Goal: Task Accomplishment & Management: Manage account settings

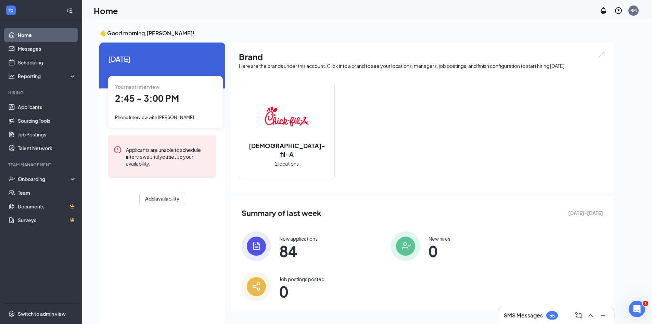
click at [151, 104] on div "2:45 - 3:00 PM" at bounding box center [165, 98] width 101 height 14
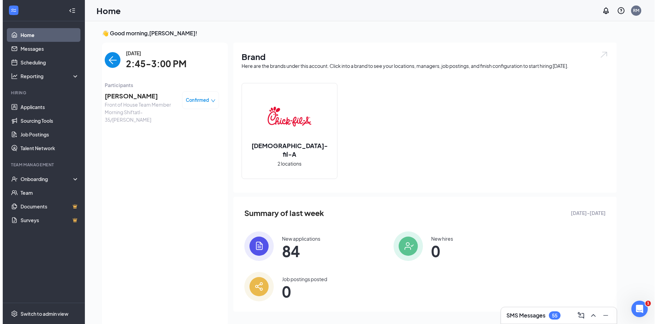
scroll to position [3, 0]
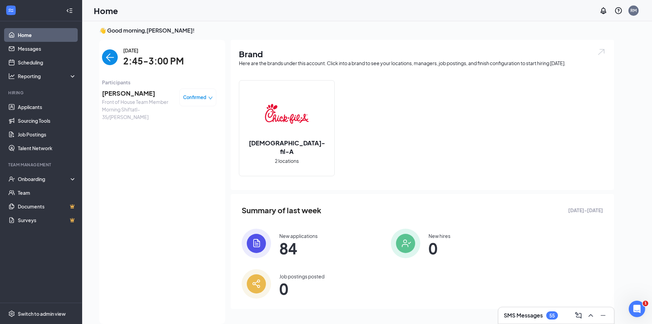
click at [133, 92] on span "[PERSON_NAME]" at bounding box center [138, 93] width 72 height 10
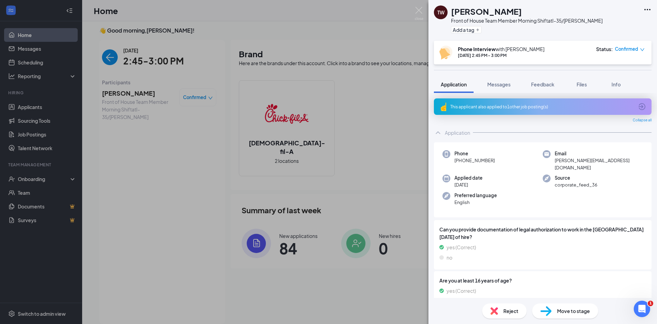
click at [560, 306] on div "Move to stage" at bounding box center [565, 310] width 66 height 15
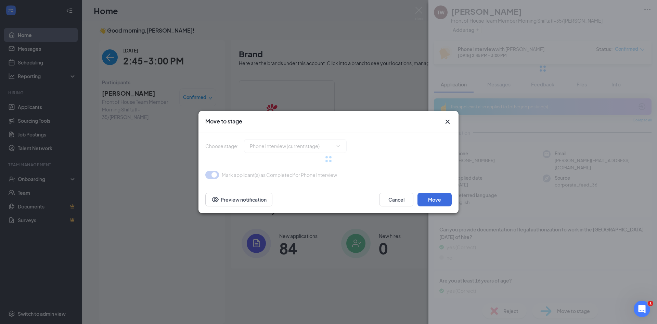
type input "After Phone Interview Stage (next stage)"
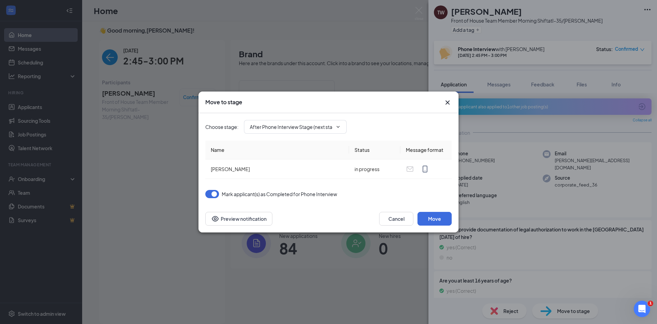
click at [438, 226] on div "Cancel Move Preview notification" at bounding box center [329, 218] width 260 height 27
click at [438, 223] on button "Move" at bounding box center [435, 219] width 34 height 14
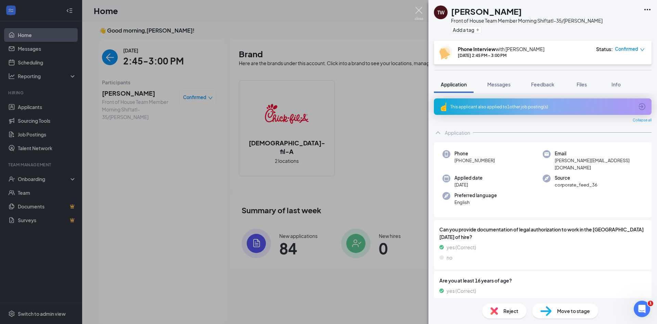
click at [415, 12] on img at bounding box center [419, 13] width 9 height 13
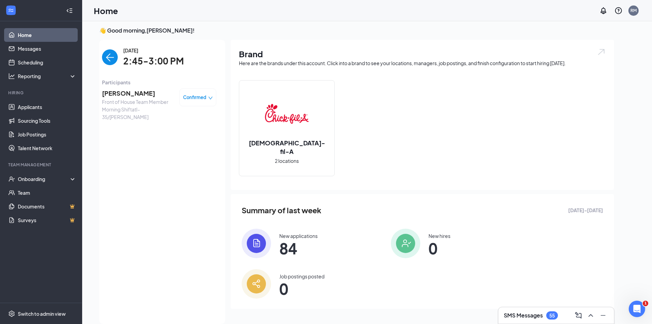
click at [114, 53] on img "back-button" at bounding box center [110, 57] width 16 height 16
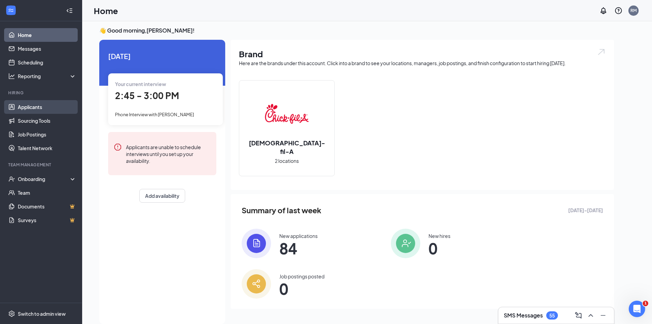
click at [58, 108] on link "Applicants" at bounding box center [47, 107] width 59 height 14
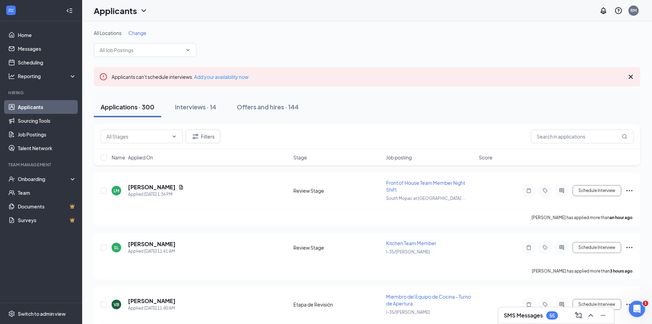
click at [634, 73] on icon "Cross" at bounding box center [631, 77] width 8 height 8
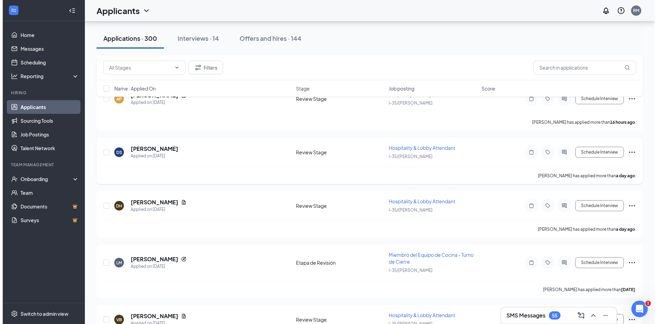
scroll to position [240, 0]
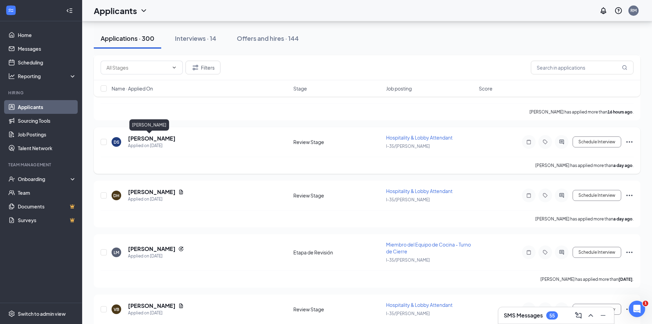
click at [152, 136] on h5 "[PERSON_NAME]" at bounding box center [152, 139] width 48 height 8
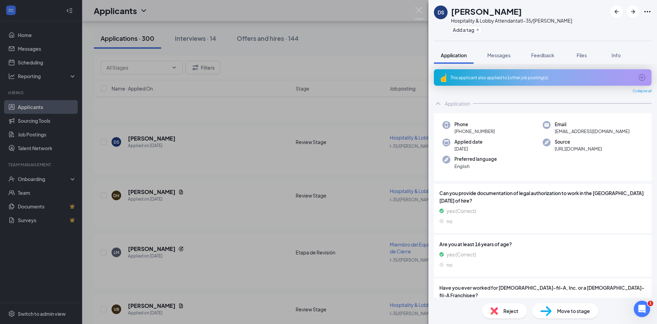
click at [640, 73] on div "This applicant also applied to 1 other job posting(s)" at bounding box center [543, 77] width 218 height 16
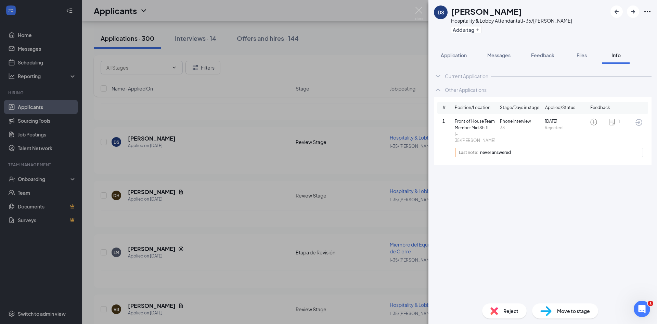
click at [641, 123] on icon "ArrowCircle" at bounding box center [639, 122] width 8 height 8
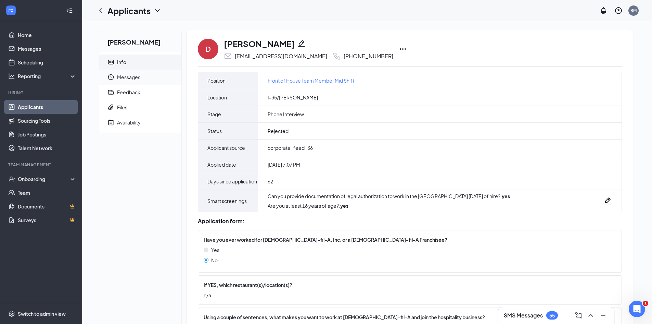
click at [141, 78] on span "Messages" at bounding box center [146, 76] width 59 height 15
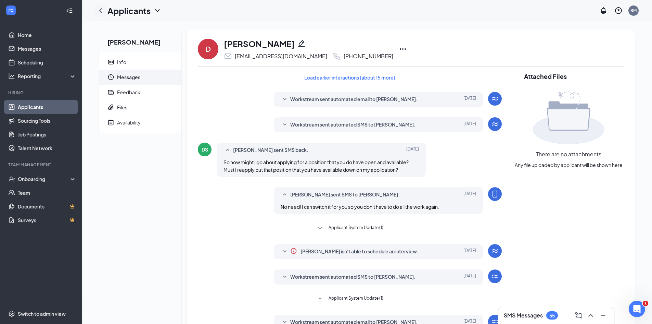
click at [103, 9] on icon "ChevronLeft" at bounding box center [101, 11] width 8 height 8
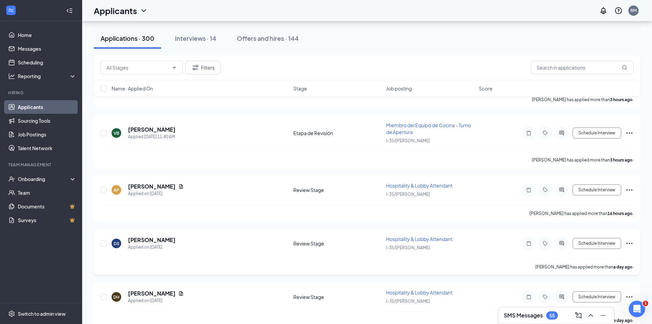
click at [628, 243] on icon "Ellipses" at bounding box center [629, 243] width 8 height 8
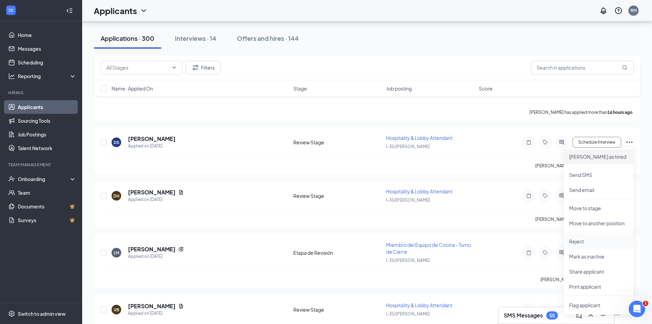
scroll to position [274, 0]
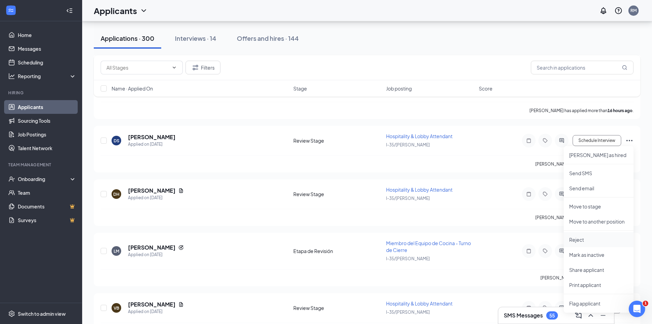
click at [602, 242] on p "Reject" at bounding box center [598, 239] width 59 height 7
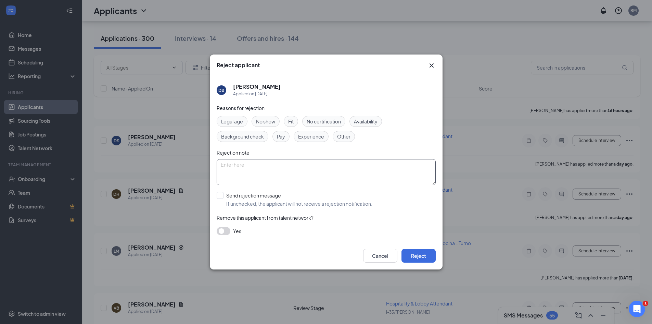
click at [327, 182] on textarea at bounding box center [326, 172] width 219 height 26
type textarea "not interested"
click at [234, 198] on input "Send rejection message If unchecked, the applicant will not receive a rejection…" at bounding box center [295, 199] width 156 height 15
checkbox input "true"
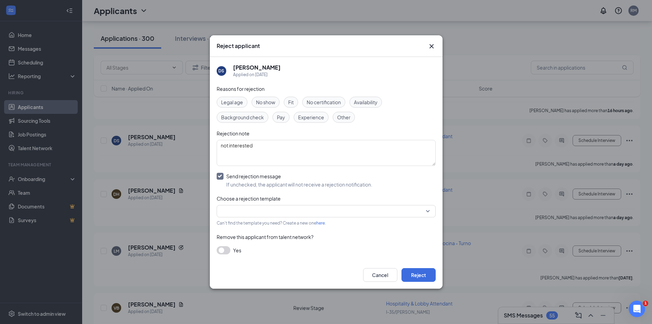
click at [238, 205] on input "search" at bounding box center [324, 211] width 206 height 12
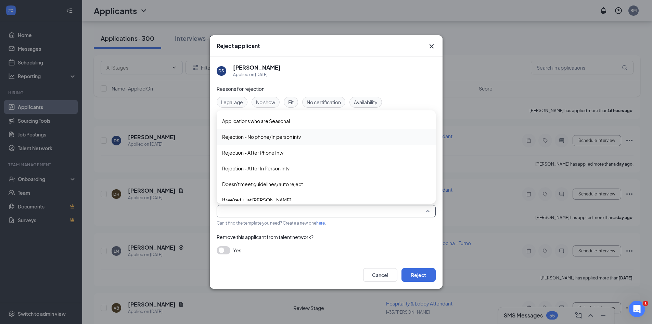
click at [248, 140] on span "Rejection - No phone/In person intv" at bounding box center [261, 137] width 79 height 8
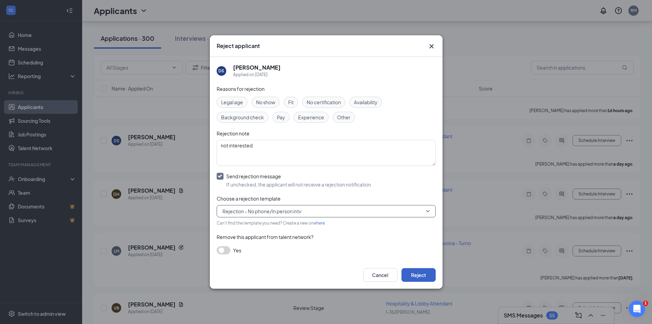
click at [423, 275] on button "Reject" at bounding box center [419, 275] width 34 height 14
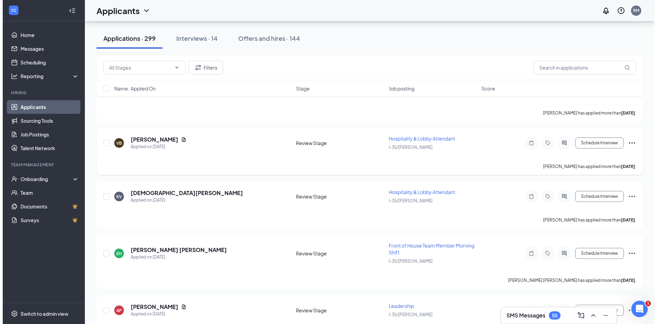
scroll to position [445, 0]
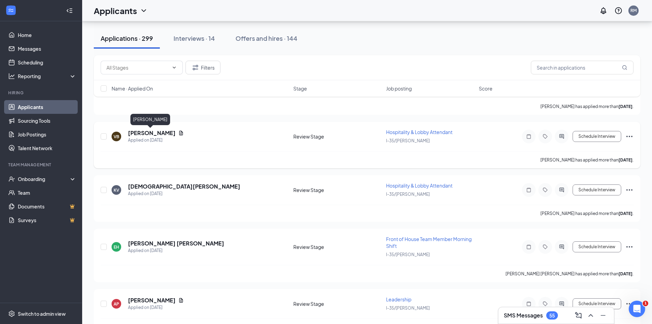
click at [160, 131] on h5 "[PERSON_NAME]" at bounding box center [152, 133] width 48 height 8
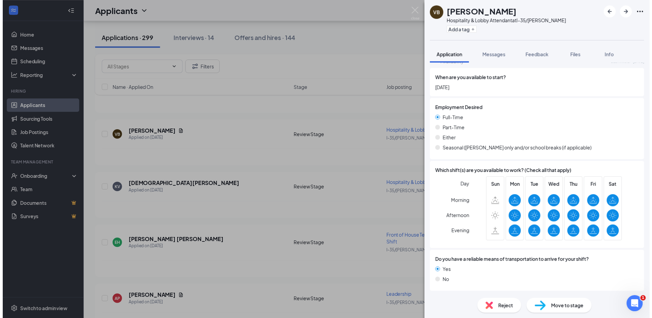
scroll to position [548, 0]
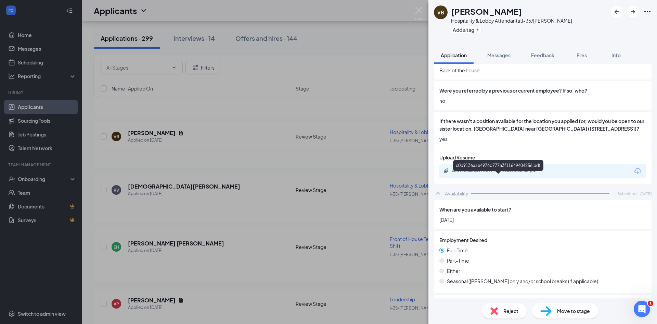
click at [508, 173] on div "c0d9136aae4976b777a3f11649404256.pdf" at bounding box center [500, 170] width 96 height 5
click at [421, 10] on img at bounding box center [419, 13] width 9 height 13
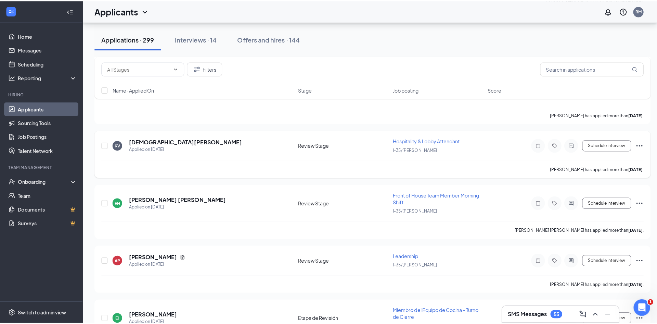
scroll to position [445, 0]
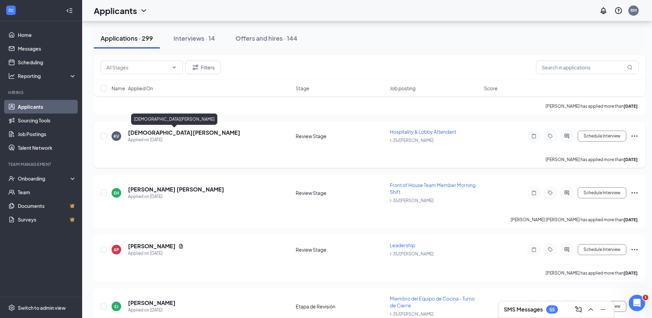
click at [165, 135] on h5 "[DEMOGRAPHIC_DATA][PERSON_NAME]" at bounding box center [184, 133] width 112 height 8
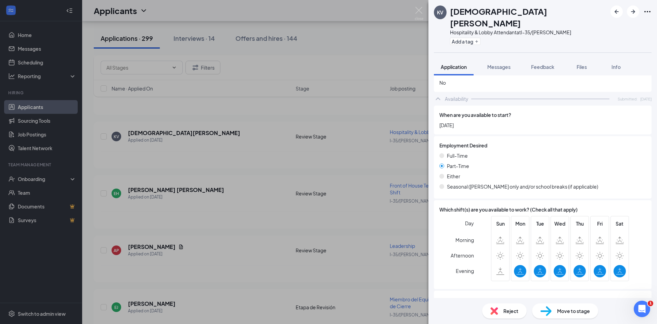
scroll to position [607, 0]
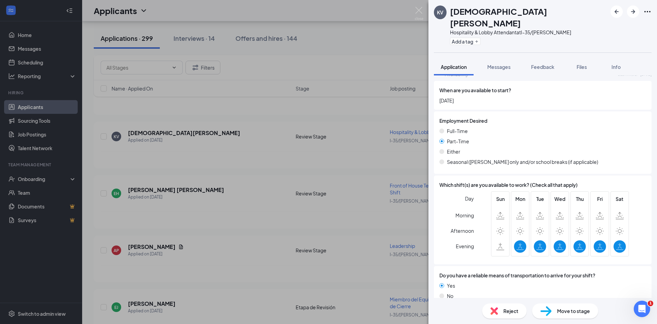
click at [506, 308] on span "Reject" at bounding box center [511, 311] width 15 height 8
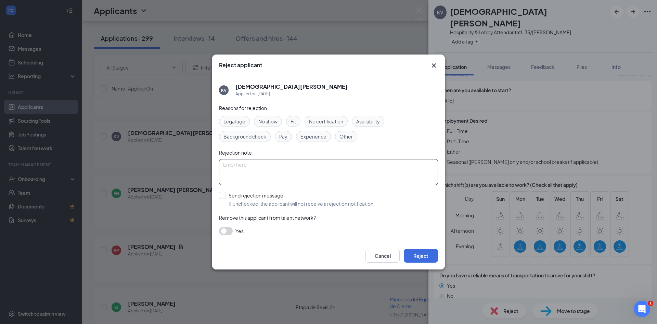
click at [313, 176] on textarea at bounding box center [328, 172] width 219 height 26
type textarea "not interested"
click at [257, 200] on input "Send rejection message If unchecked, the applicant will not receive a rejection…" at bounding box center [297, 199] width 156 height 15
checkbox input "true"
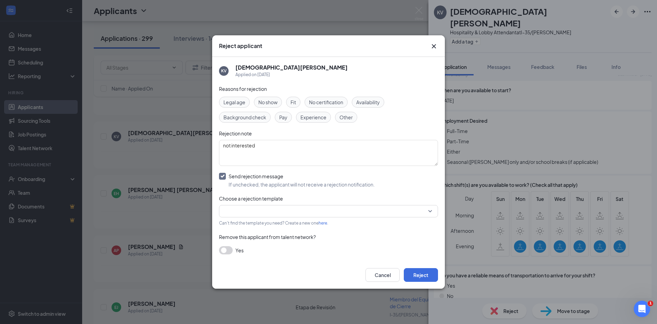
click at [253, 208] on input "search" at bounding box center [326, 211] width 206 height 12
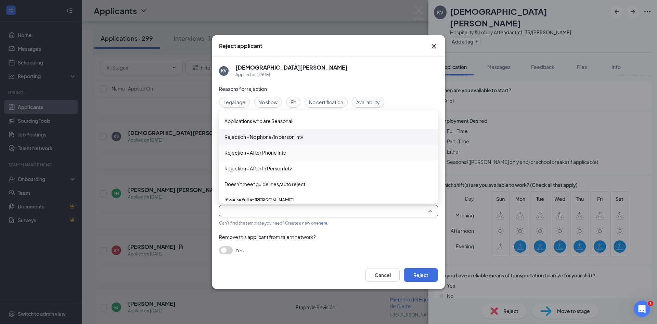
click at [283, 136] on span "Rejection - No phone/In person intv" at bounding box center [264, 137] width 79 height 8
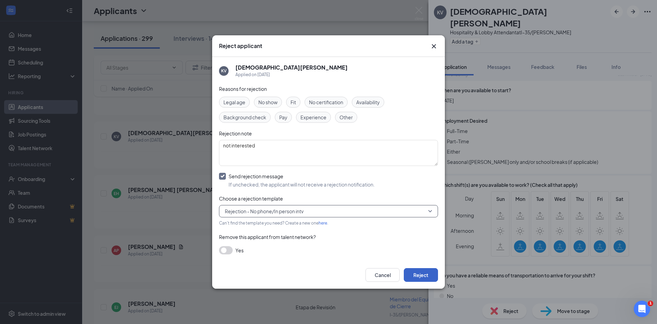
click at [426, 269] on button "Reject" at bounding box center [421, 275] width 34 height 14
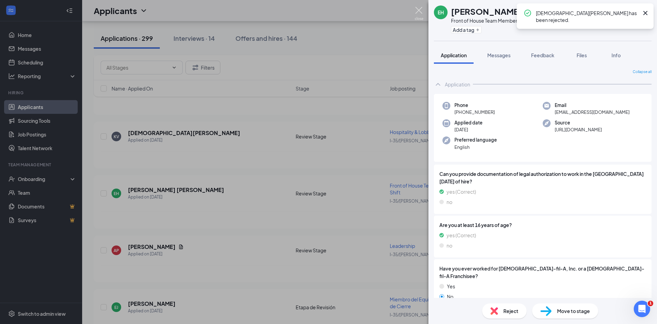
click at [419, 16] on img at bounding box center [419, 13] width 9 height 13
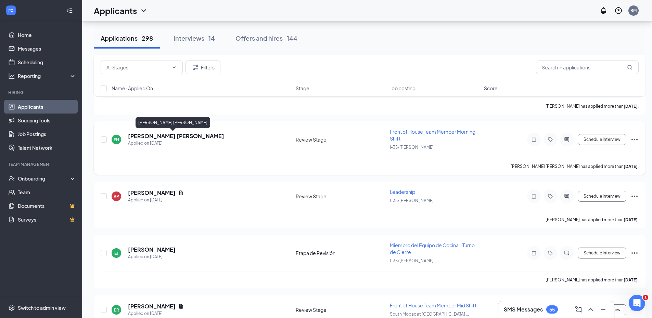
click at [193, 134] on h5 "[PERSON_NAME] [PERSON_NAME]" at bounding box center [176, 136] width 96 height 8
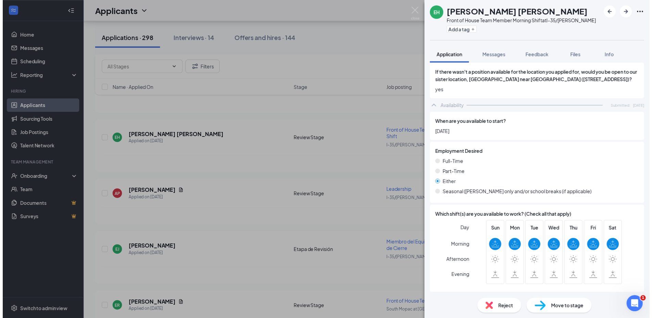
scroll to position [548, 0]
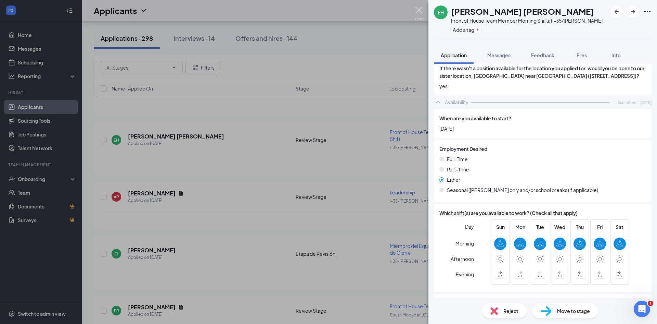
click at [417, 16] on img at bounding box center [419, 13] width 9 height 13
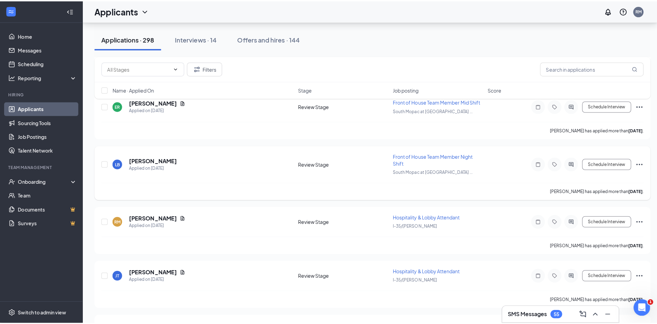
scroll to position [685, 0]
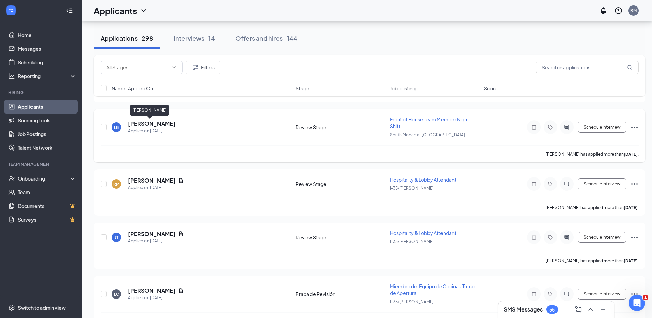
click at [148, 126] on h5 "[PERSON_NAME]" at bounding box center [152, 124] width 48 height 8
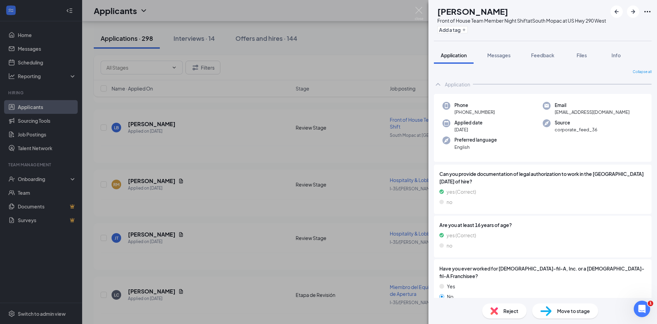
click at [415, 7] on div "LB [PERSON_NAME] Front of House Team Member Night Shift at [GEOGRAPHIC_DATA] at…" at bounding box center [328, 162] width 657 height 324
click at [418, 8] on img at bounding box center [419, 13] width 9 height 13
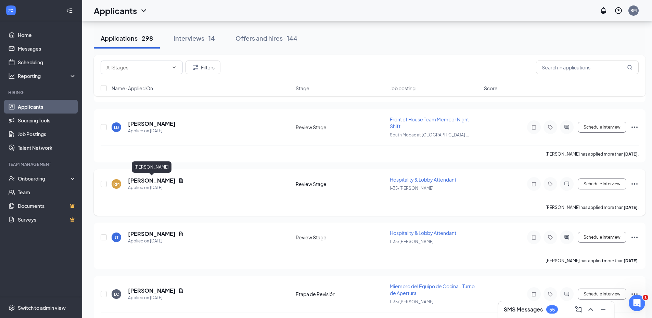
click at [166, 183] on h5 "[PERSON_NAME]" at bounding box center [152, 181] width 48 height 8
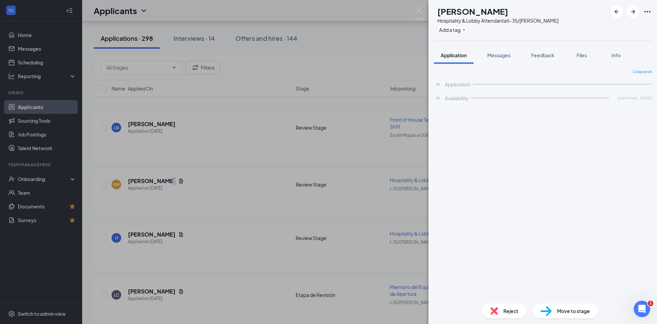
click at [493, 240] on div "Collapse all Application Phone [PHONE_NUMBER] Email [EMAIL_ADDRESS][DOMAIN_NAME…" at bounding box center [543, 183] width 218 height 228
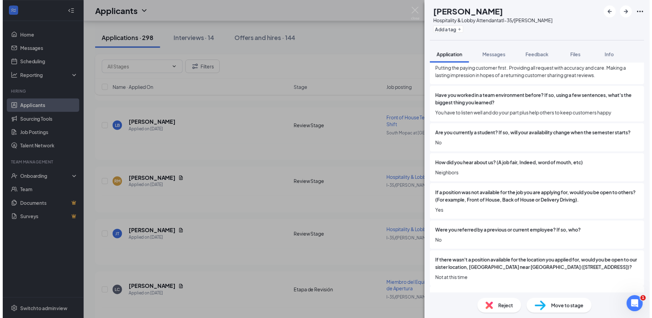
scroll to position [607, 0]
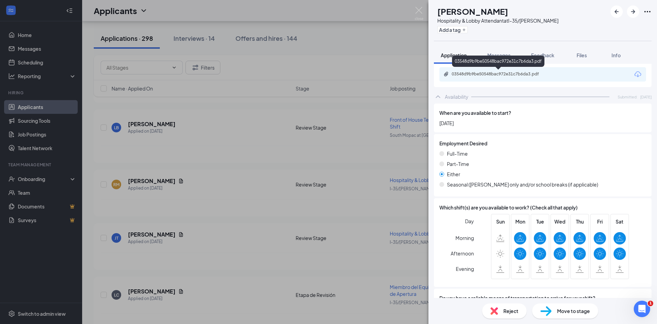
click at [507, 77] on div "03548d9b9be50548bac972e31c7b6da3.pdf" at bounding box center [499, 74] width 111 height 7
click at [419, 12] on img at bounding box center [419, 13] width 9 height 13
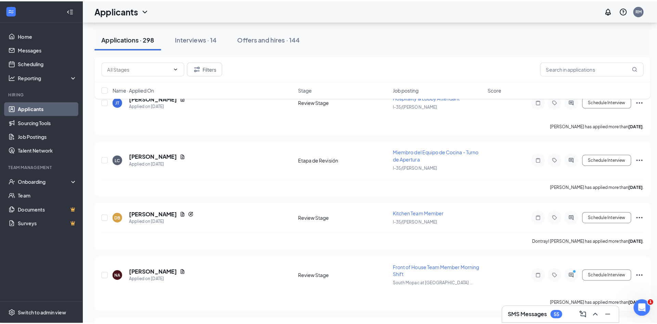
scroll to position [787, 0]
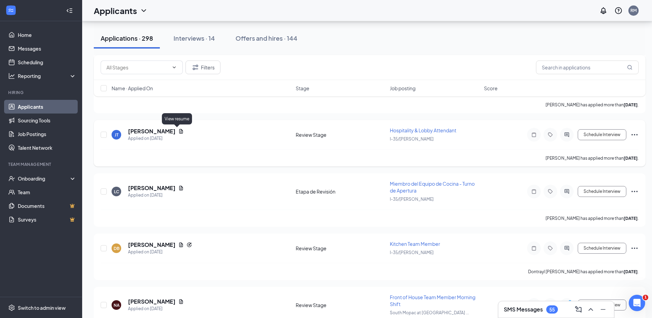
click at [169, 127] on div "View resume" at bounding box center [177, 120] width 30 height 14
click at [168, 131] on h5 "[PERSON_NAME]" at bounding box center [152, 132] width 48 height 8
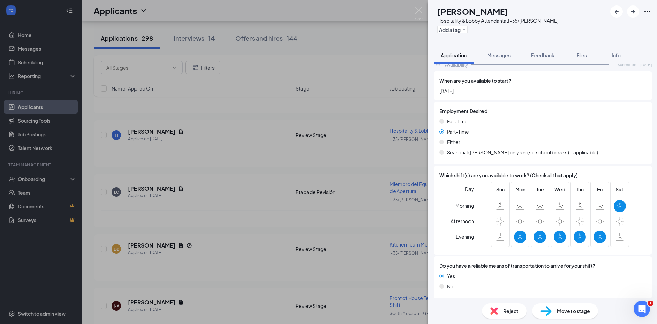
scroll to position [633, 0]
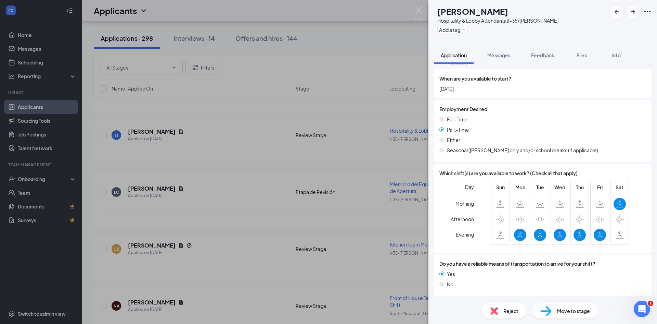
click at [519, 307] on div "Reject" at bounding box center [504, 310] width 45 height 15
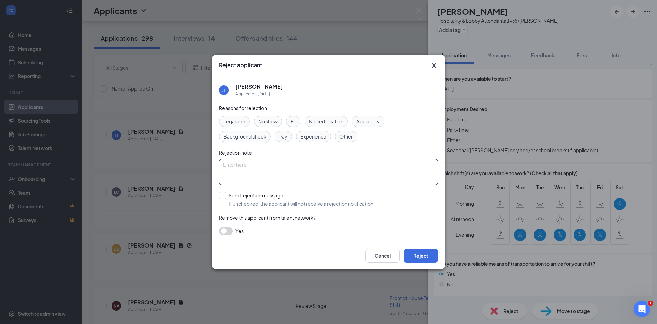
click at [233, 180] on textarea at bounding box center [328, 172] width 219 height 26
type textarea "app"
click at [238, 201] on input "Send rejection message If unchecked, the applicant will not receive a rejection…" at bounding box center [297, 199] width 156 height 15
checkbox input "true"
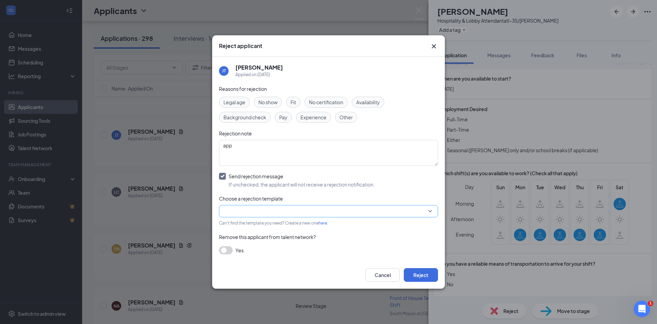
click at [251, 213] on input "search" at bounding box center [326, 211] width 206 height 12
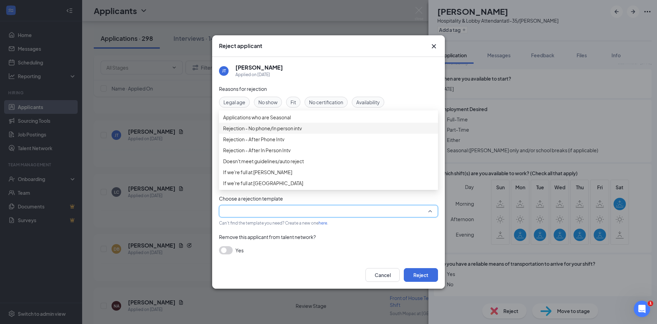
click at [280, 132] on span "Rejection - No phone/In person intv" at bounding box center [262, 128] width 79 height 8
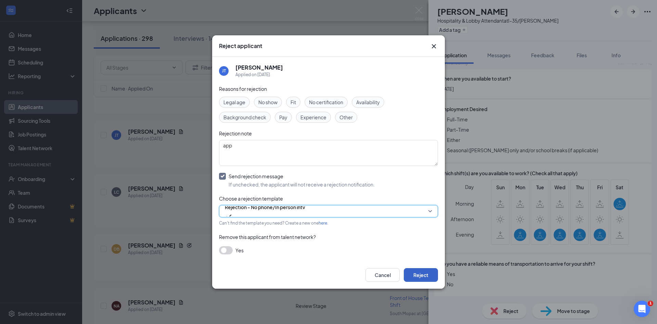
click at [417, 278] on button "Reject" at bounding box center [421, 275] width 34 height 14
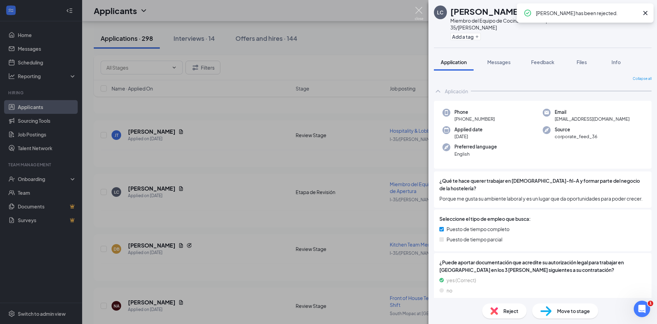
click at [420, 17] on img at bounding box center [419, 13] width 9 height 13
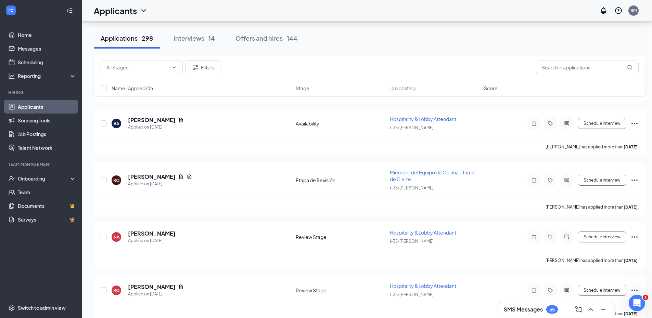
scroll to position [1027, 0]
click at [178, 121] on icon "Document" at bounding box center [180, 118] width 5 height 5
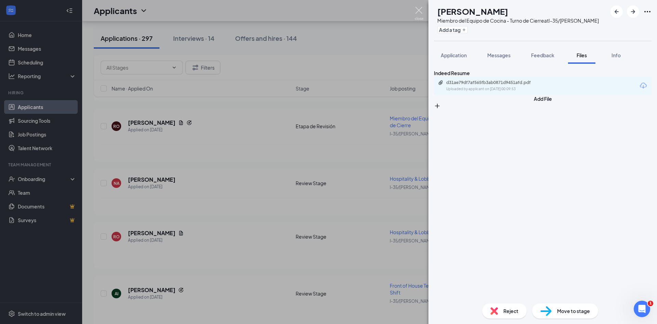
click at [418, 12] on img at bounding box center [419, 13] width 9 height 13
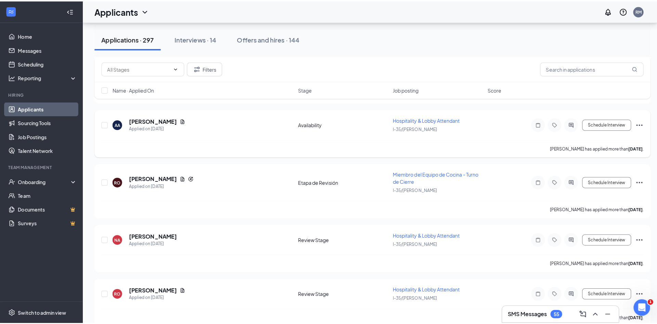
scroll to position [959, 0]
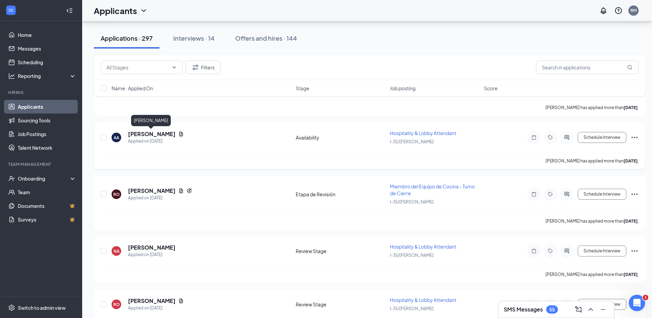
click at [162, 133] on h5 "[PERSON_NAME]" at bounding box center [152, 134] width 48 height 8
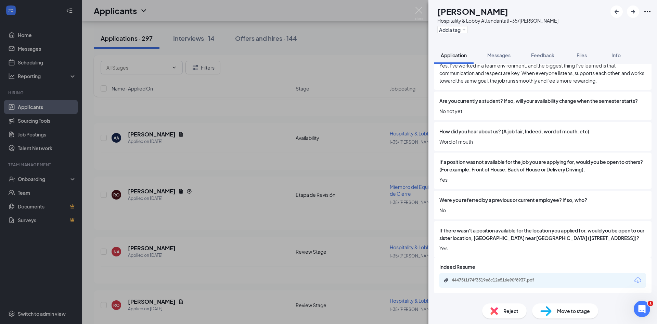
scroll to position [443, 0]
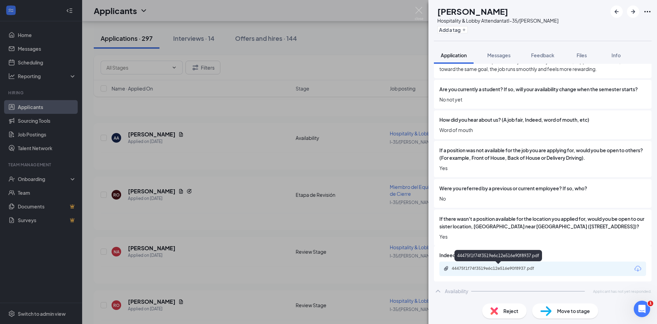
click at [518, 269] on div "44475f1f74f3519e6c12e516e90f8937.pdf" at bounding box center [500, 267] width 96 height 5
click at [421, 12] on img at bounding box center [419, 13] width 9 height 13
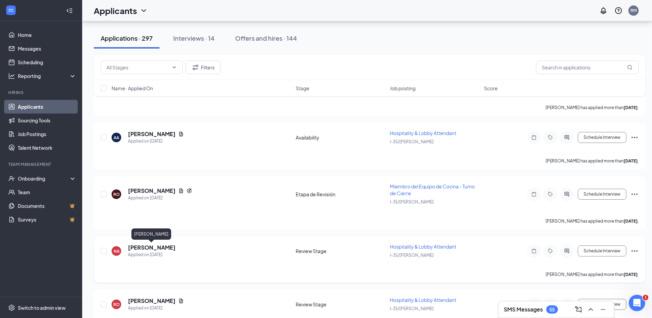
click at [165, 249] on h5 "[PERSON_NAME]" at bounding box center [152, 248] width 48 height 8
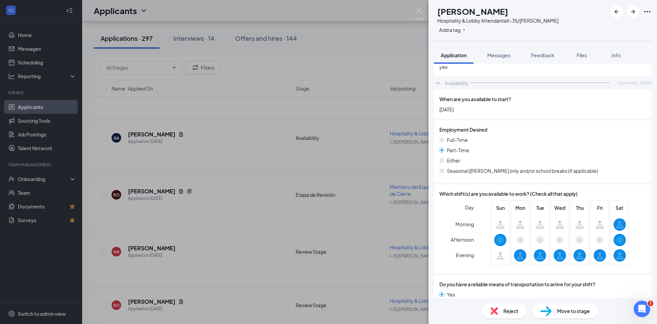
scroll to position [595, 0]
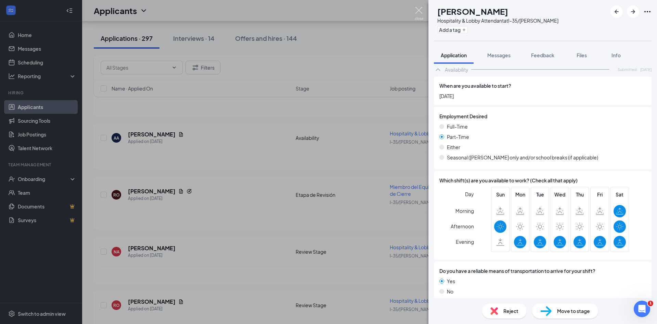
click at [419, 9] on img at bounding box center [419, 13] width 9 height 13
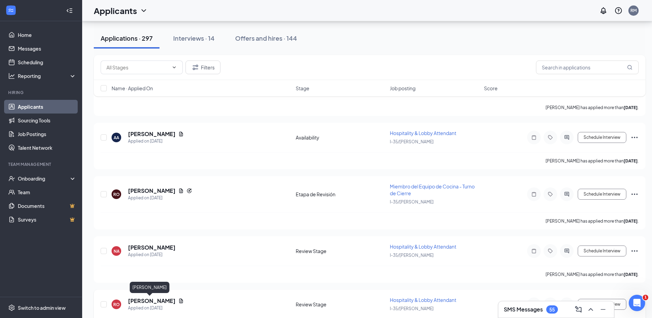
click at [143, 299] on h5 "[PERSON_NAME]" at bounding box center [152, 302] width 48 height 8
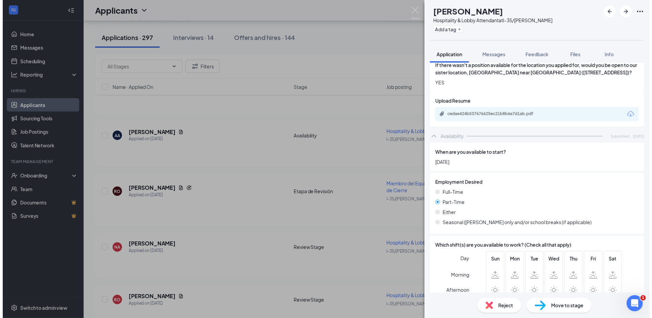
scroll to position [534, 0]
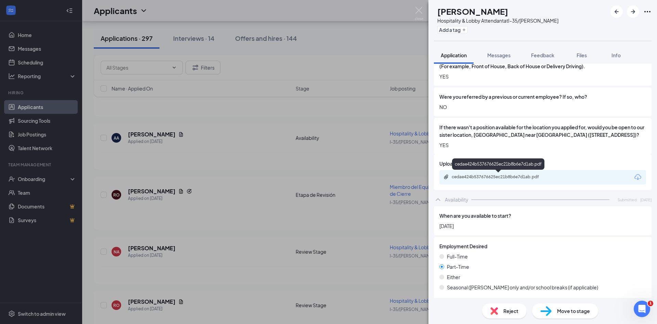
click at [476, 175] on div "cedae424b537676625ec21b8b6e7d1ab.pdf" at bounding box center [500, 176] width 96 height 5
click at [419, 16] on img at bounding box center [419, 13] width 9 height 13
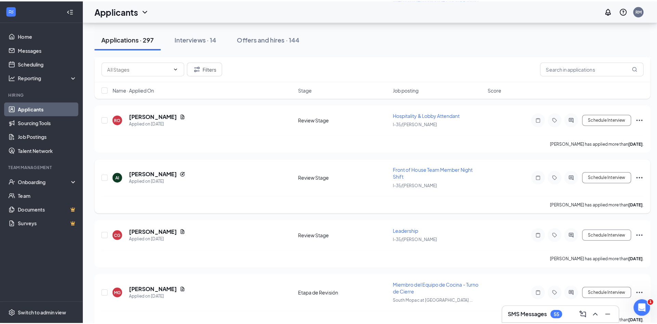
scroll to position [1164, 0]
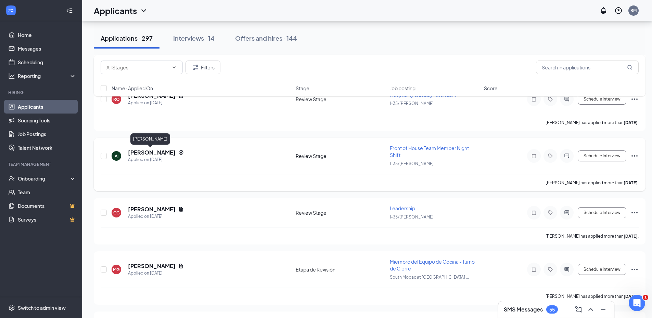
click at [155, 151] on h5 "[PERSON_NAME]" at bounding box center [152, 153] width 48 height 8
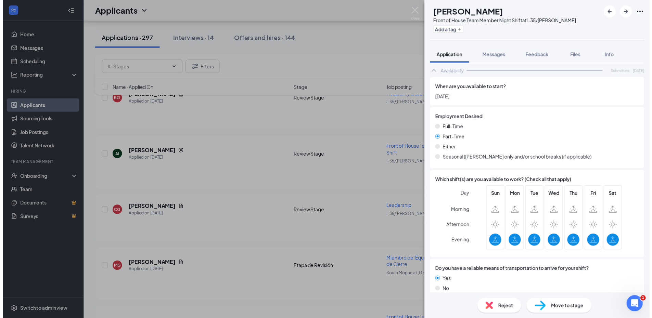
scroll to position [614, 0]
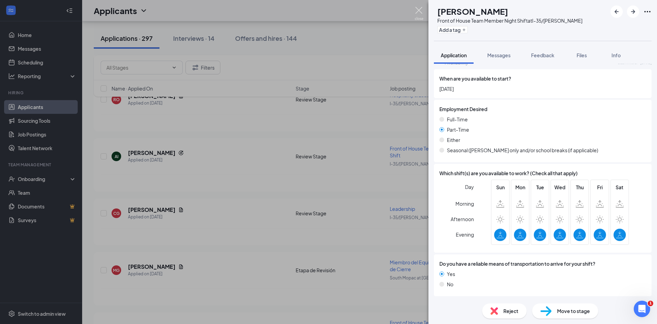
click at [422, 12] on img at bounding box center [419, 13] width 9 height 13
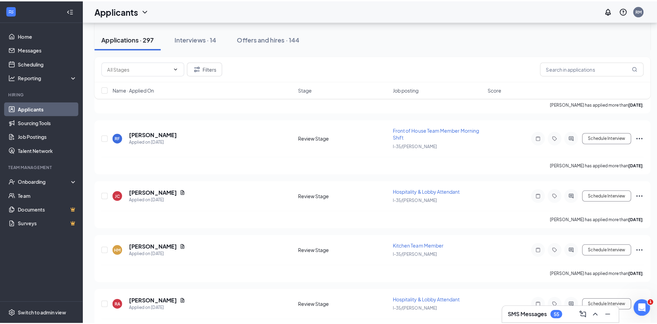
scroll to position [1369, 0]
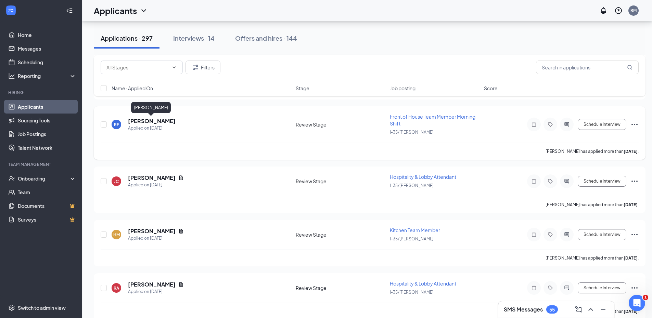
click at [154, 119] on h5 "[PERSON_NAME]" at bounding box center [152, 121] width 48 height 8
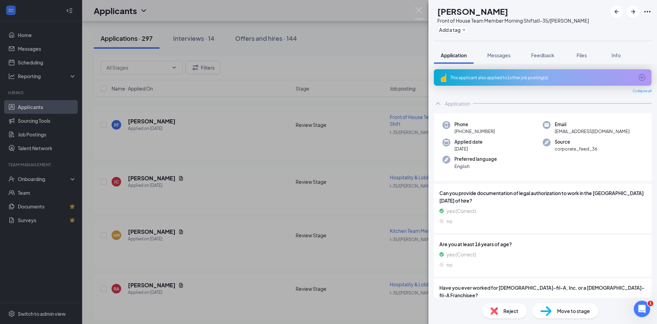
click at [638, 75] on icon "ArrowCircle" at bounding box center [642, 77] width 8 height 8
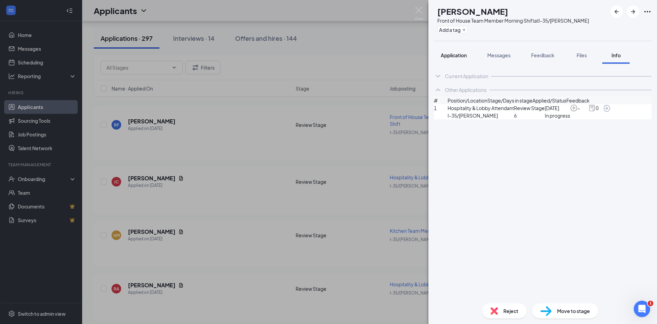
click at [454, 52] on div "Application" at bounding box center [454, 55] width 26 height 7
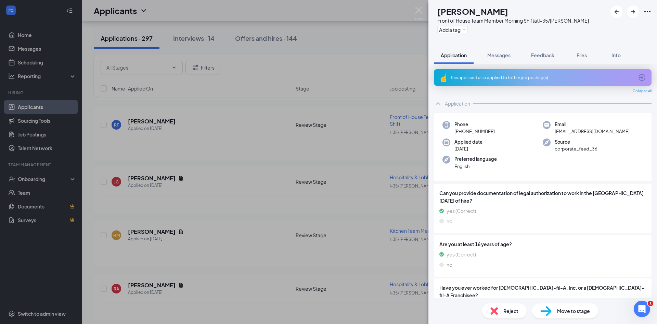
click at [555, 307] on div "Move to stage" at bounding box center [565, 310] width 66 height 15
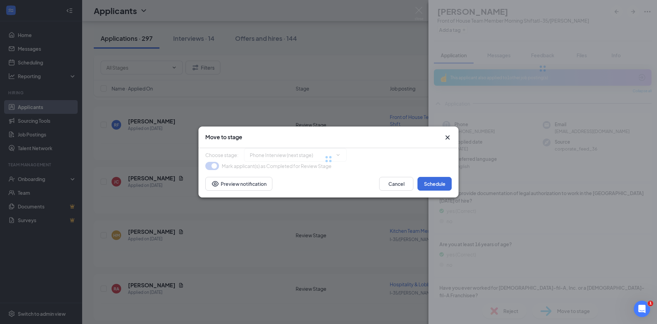
type input "Phone Interview (next stage)"
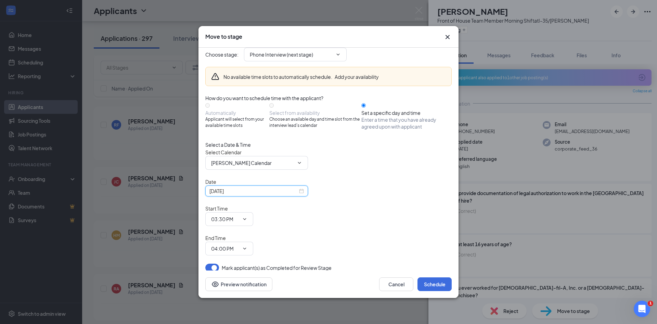
click at [273, 194] on input "[DATE]" at bounding box center [254, 191] width 88 height 8
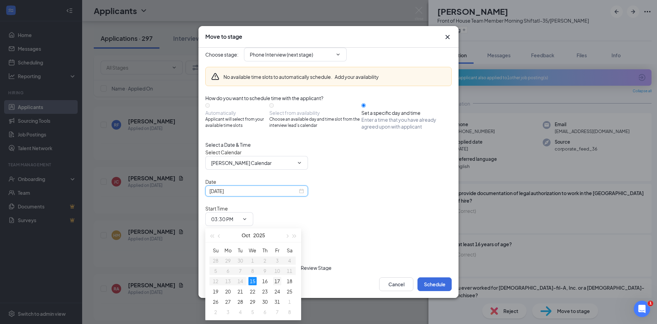
type input "[DATE]"
click at [280, 277] on div "17" at bounding box center [277, 281] width 8 height 8
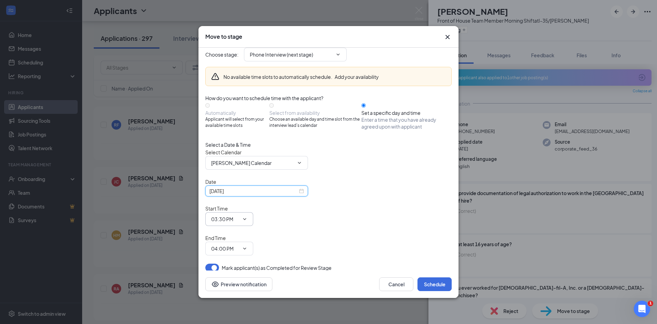
click at [239, 221] on input "03:30 PM" at bounding box center [225, 219] width 28 height 8
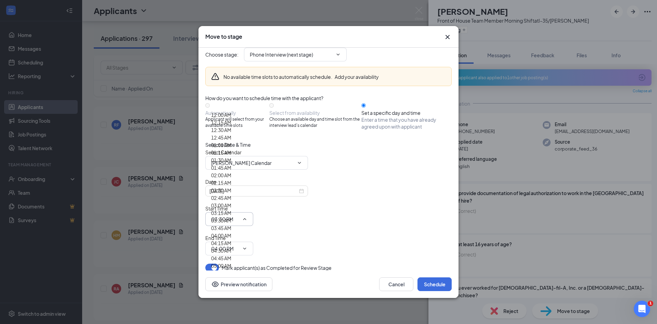
scroll to position [614, 0]
type input "10:00 AM"
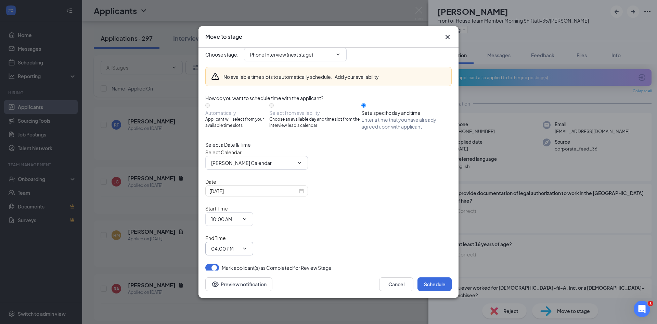
click at [253, 241] on span "04:00 PM" at bounding box center [229, 248] width 48 height 14
click at [239, 244] on input "04:00 PM" at bounding box center [225, 248] width 28 height 8
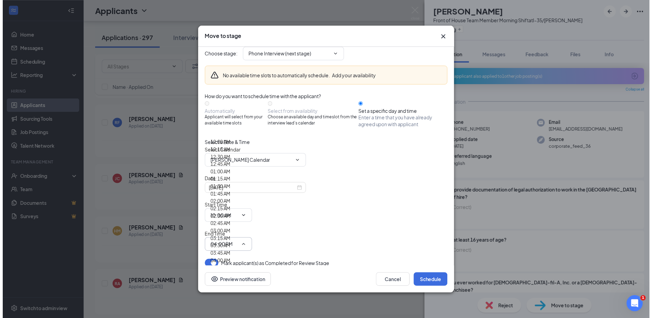
scroll to position [616, 0]
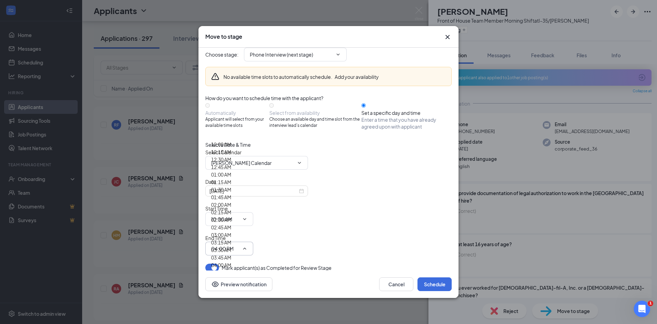
type input "10:15 AM"
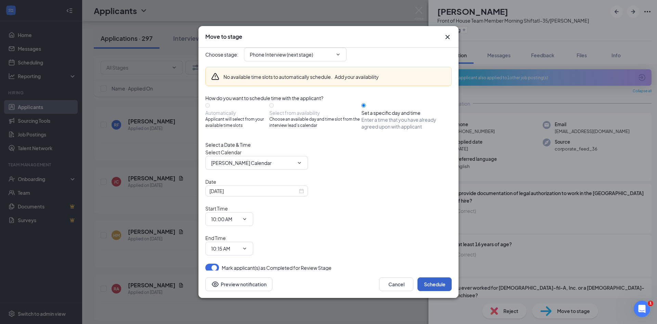
click at [430, 277] on button "Schedule" at bounding box center [435, 284] width 34 height 14
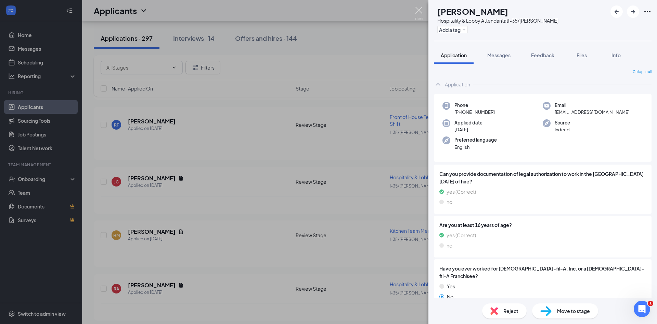
click at [423, 11] on img at bounding box center [419, 13] width 9 height 13
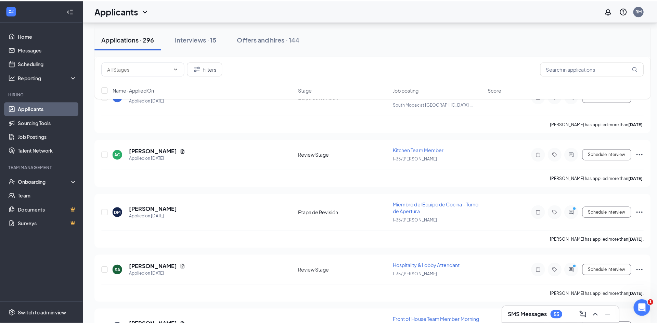
scroll to position [1575, 0]
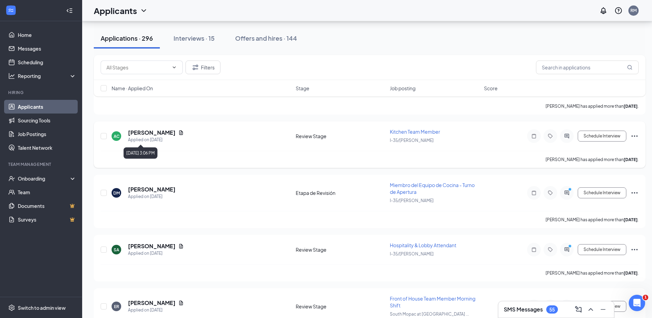
click at [148, 131] on h5 "[PERSON_NAME]" at bounding box center [152, 133] width 48 height 8
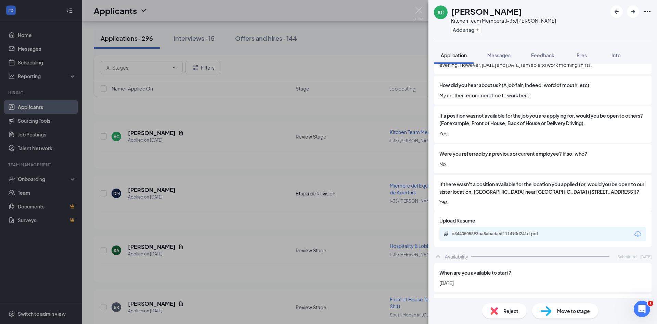
scroll to position [473, 0]
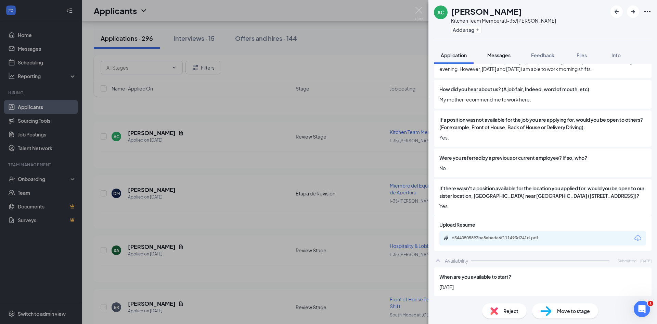
click at [499, 52] on div "Messages" at bounding box center [499, 55] width 23 height 7
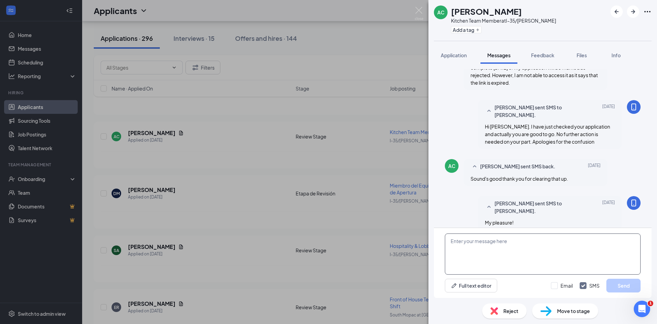
scroll to position [212, 0]
click at [522, 255] on textarea at bounding box center [543, 253] width 196 height 41
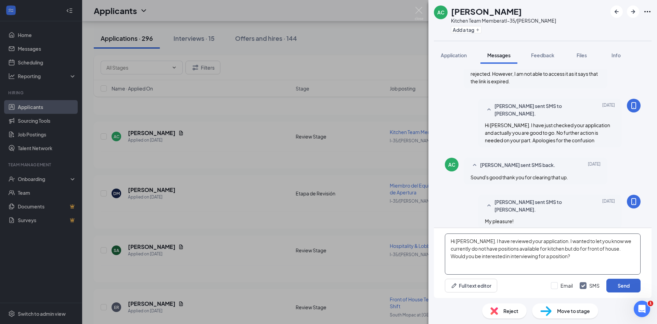
type textarea "Hi [PERSON_NAME]. I have reviewed your application. I wanted to let you know we…"
click at [618, 284] on button "Send" at bounding box center [624, 285] width 34 height 14
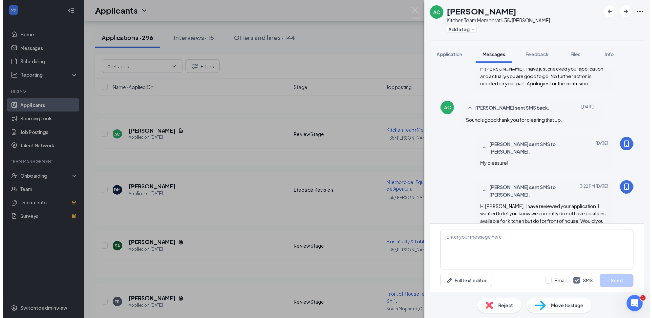
scroll to position [278, 0]
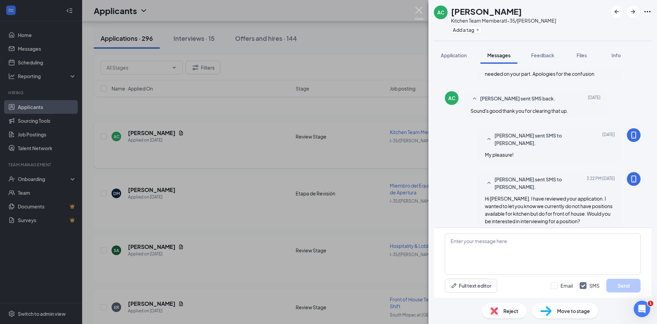
click at [420, 10] on img at bounding box center [419, 13] width 9 height 13
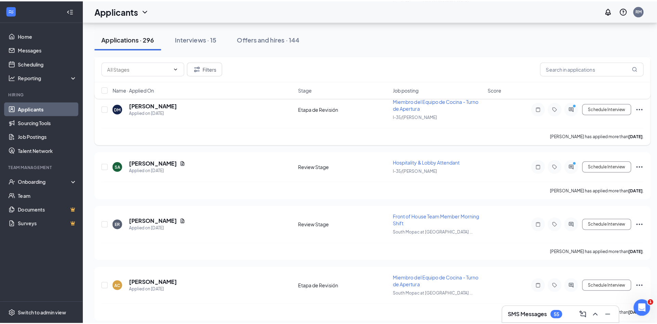
scroll to position [1678, 0]
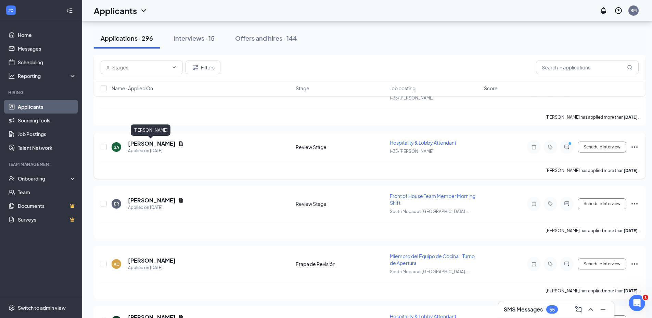
click at [155, 146] on h5 "[PERSON_NAME]" at bounding box center [152, 144] width 48 height 8
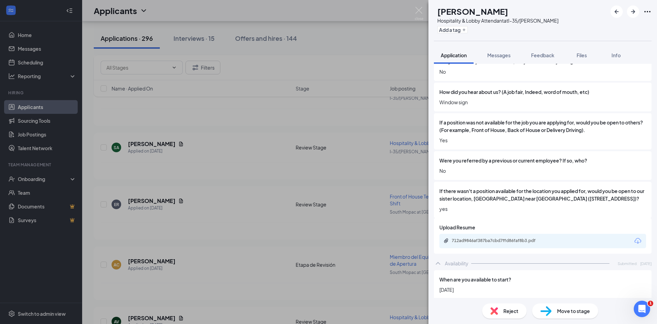
scroll to position [443, 0]
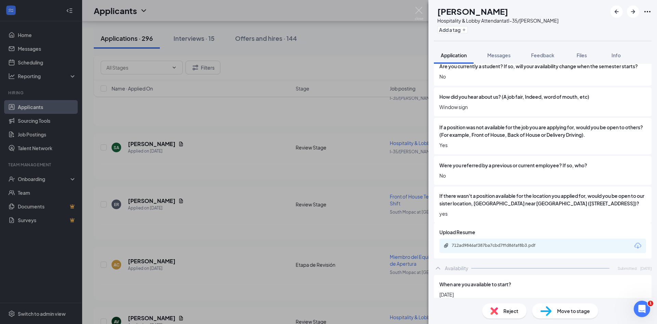
click at [502, 304] on div "Reject" at bounding box center [504, 310] width 45 height 15
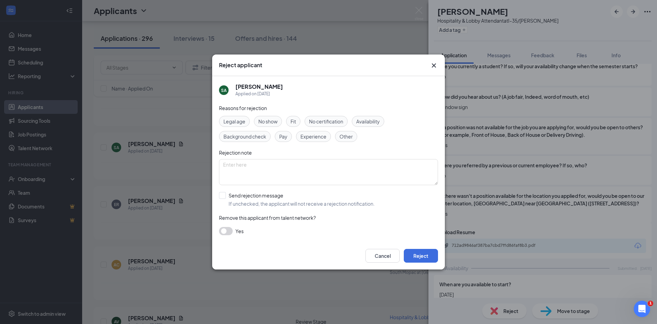
click at [357, 124] on div "Availability" at bounding box center [368, 121] width 33 height 11
click at [281, 201] on input "Send rejection message If unchecked, the applicant will not receive a rejection…" at bounding box center [297, 199] width 156 height 15
checkbox input "true"
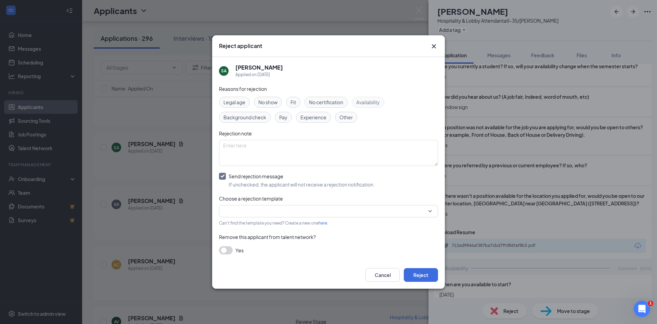
click at [281, 204] on div "Reasons for rejection Legal age No show Fit No certification Availability Backg…" at bounding box center [328, 173] width 219 height 176
click at [280, 208] on input "search" at bounding box center [326, 211] width 206 height 12
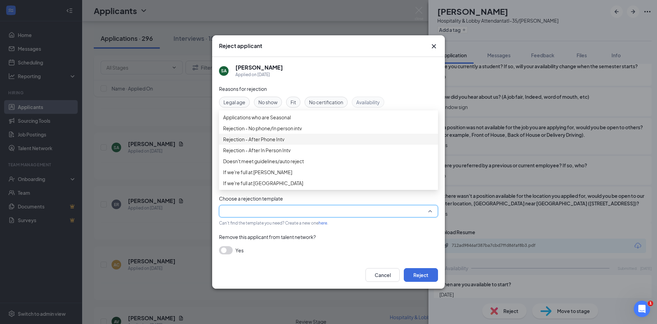
click at [281, 132] on span "Rejection - No phone/In person intv" at bounding box center [262, 128] width 79 height 8
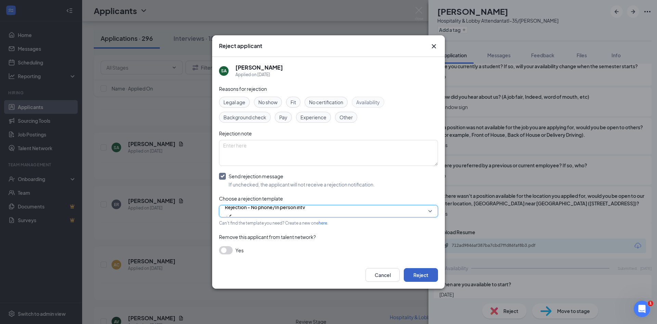
click at [429, 275] on button "Reject" at bounding box center [421, 275] width 34 height 14
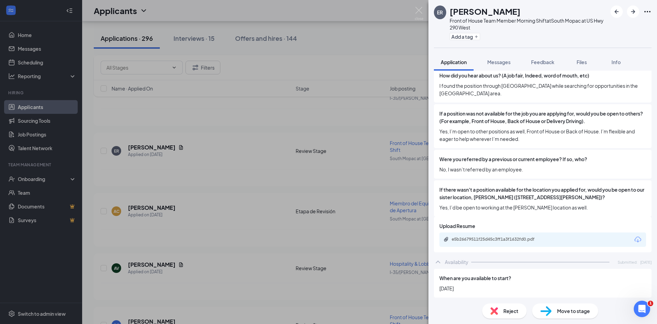
scroll to position [465, 0]
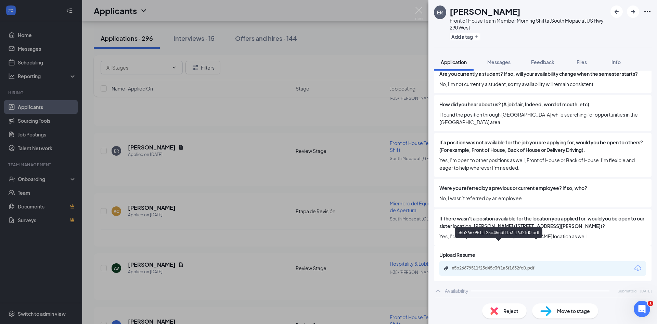
click at [522, 265] on div "e5b26679511f25d45c3ff1a3f1632fd0.pdf" at bounding box center [500, 267] width 96 height 5
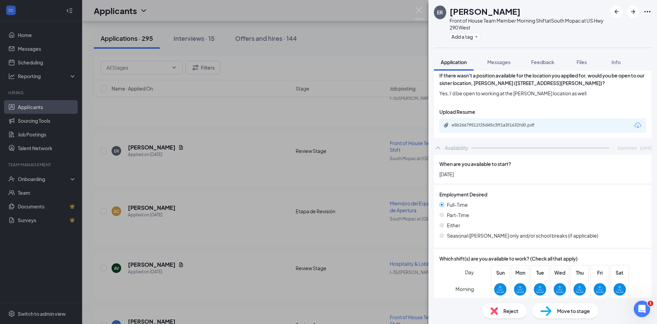
scroll to position [670, 0]
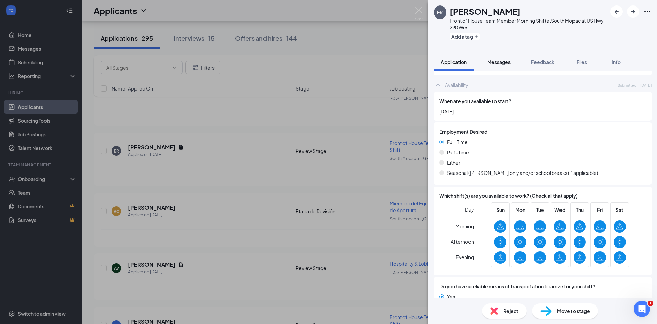
click at [499, 65] on div "Messages" at bounding box center [499, 62] width 23 height 7
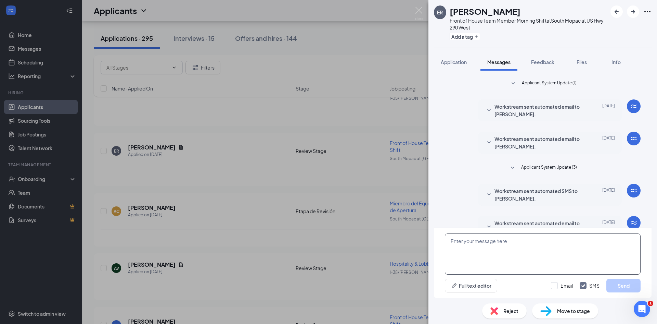
click at [526, 244] on textarea at bounding box center [543, 253] width 196 height 41
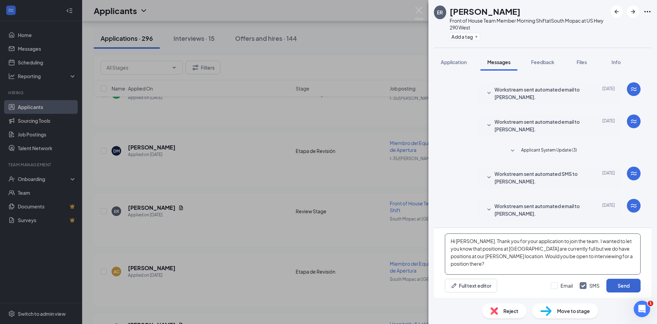
type textarea "Hi [PERSON_NAME]. Thank you for your application to join the team. I wanted to …"
click at [620, 288] on button "Send" at bounding box center [624, 285] width 34 height 14
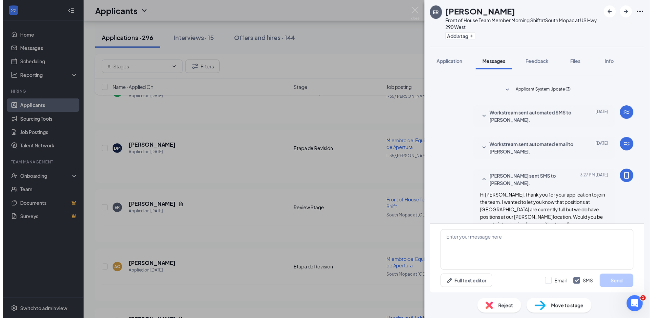
scroll to position [91, 0]
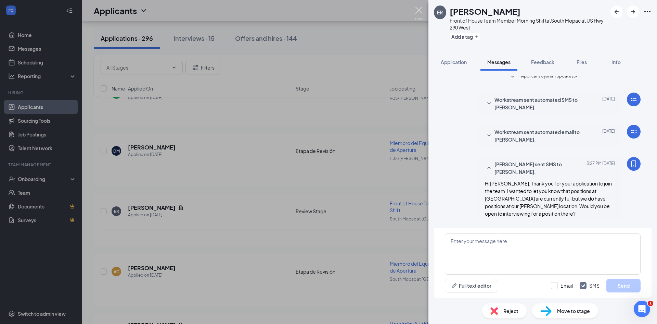
click at [420, 8] on img at bounding box center [419, 13] width 9 height 13
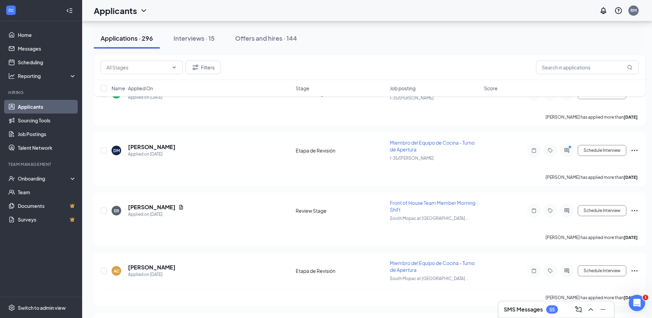
click at [521, 310] on h3 "SMS Messages" at bounding box center [523, 310] width 39 height 8
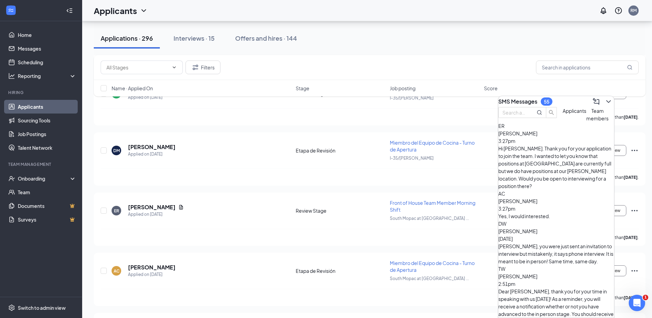
click at [542, 213] on div "Yes, I would interested." at bounding box center [556, 217] width 116 height 8
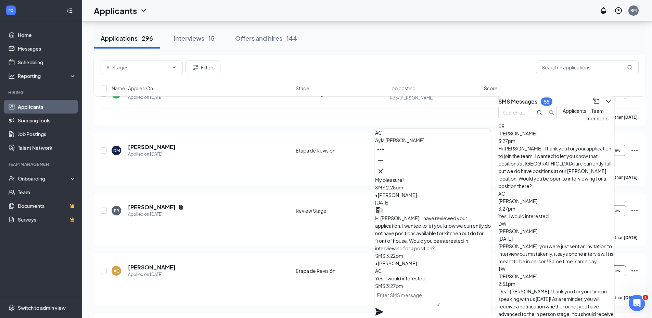
click at [434, 303] on textarea at bounding box center [407, 298] width 65 height 16
type textarea "Sounds good. Thank you!"
click at [383, 308] on icon "Plane" at bounding box center [379, 312] width 8 height 8
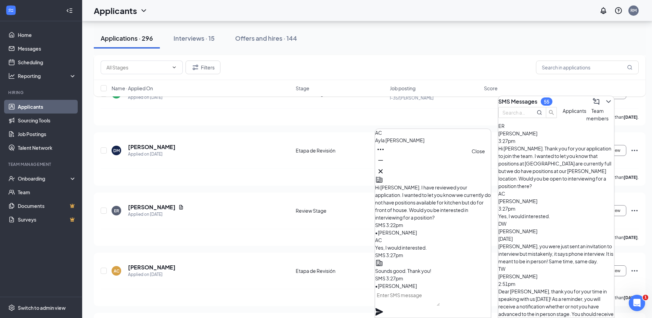
click at [385, 171] on icon "Cross" at bounding box center [381, 171] width 8 height 8
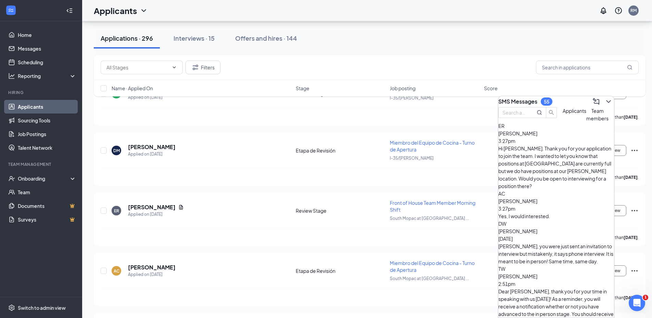
click at [608, 99] on button at bounding box center [608, 101] width 11 height 11
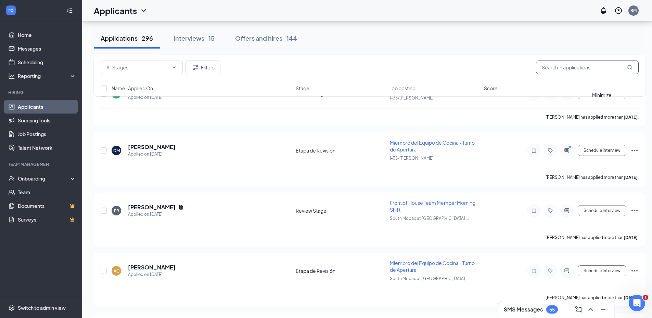
click at [581, 67] on input "text" at bounding box center [587, 68] width 103 height 14
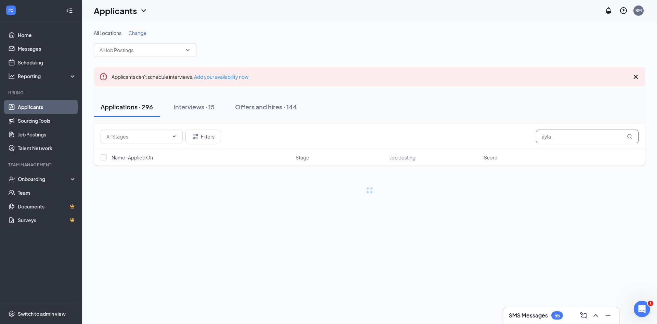
type input "ayla"
click at [634, 75] on icon "Cross" at bounding box center [636, 77] width 8 height 8
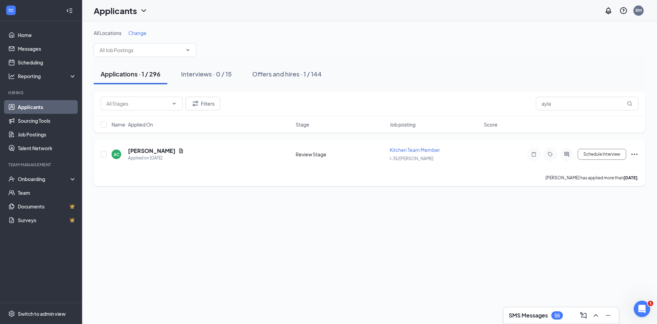
click at [633, 154] on icon "Ellipses" at bounding box center [635, 154] width 8 height 8
click at [622, 99] on p "Move to another position" at bounding box center [603, 96] width 59 height 7
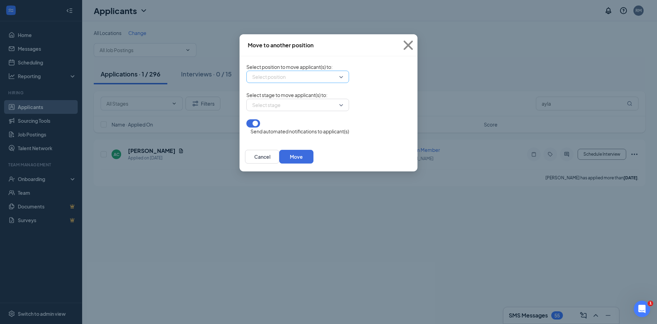
click at [291, 76] on input "search" at bounding box center [296, 77] width 90 height 12
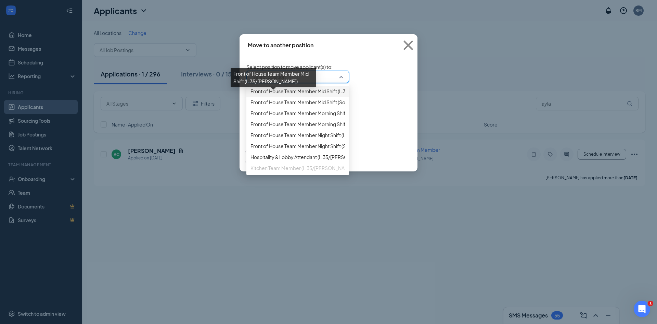
click at [251, 95] on span "Front of House Team Member Mid Shift (I-35/[PERSON_NAME])" at bounding box center [321, 91] width 140 height 8
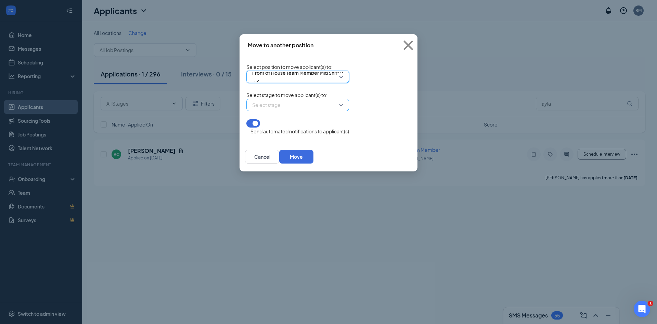
click at [251, 110] on input "search" at bounding box center [296, 105] width 90 height 12
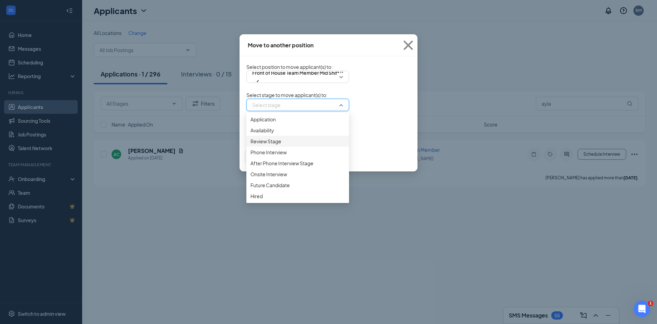
click at [260, 147] on div "Review Stage" at bounding box center [297, 141] width 103 height 11
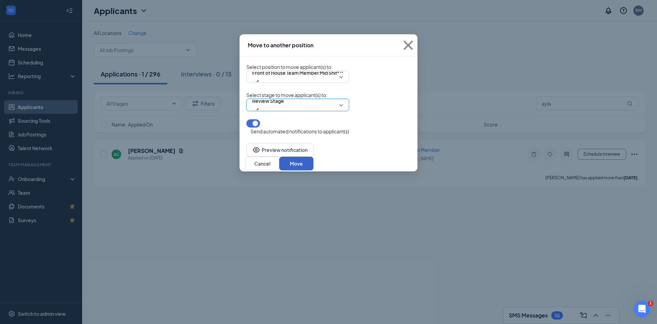
click at [314, 160] on button "Move" at bounding box center [296, 163] width 34 height 14
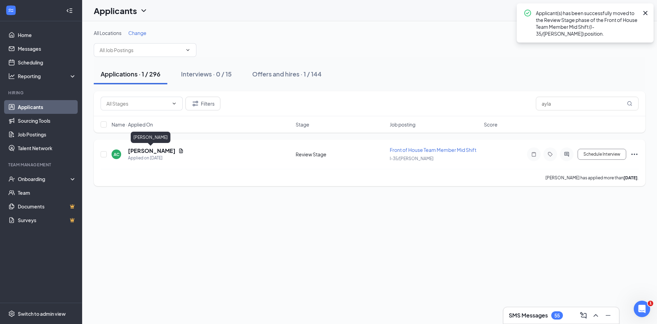
click at [161, 152] on h5 "[PERSON_NAME]" at bounding box center [152, 151] width 48 height 8
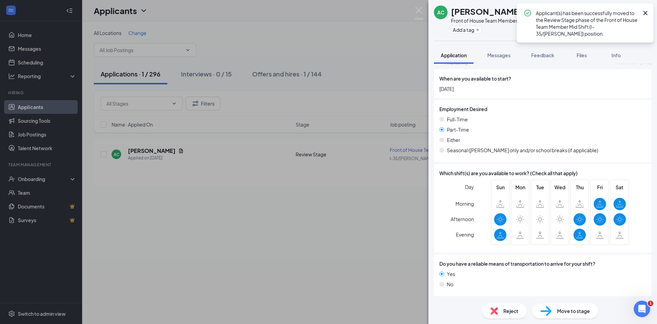
scroll to position [679, 0]
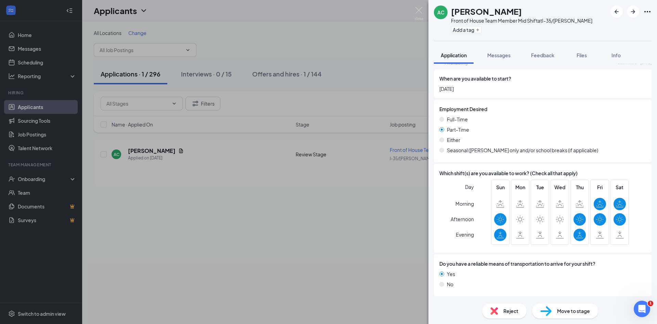
click at [561, 313] on span "Move to stage" at bounding box center [573, 311] width 33 height 8
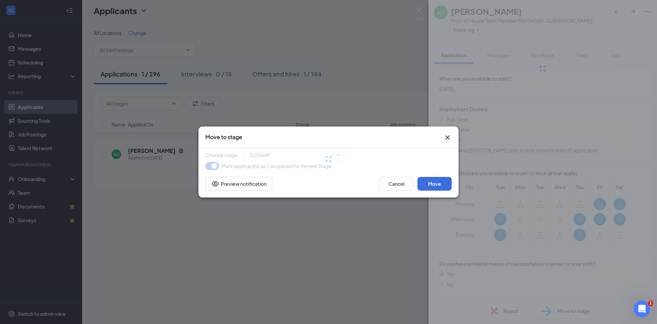
type input "Phone Interview (next stage)"
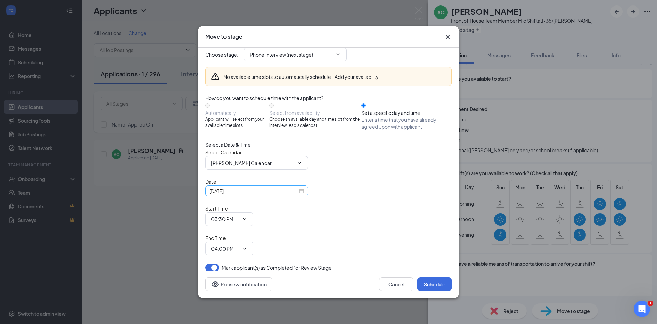
click at [280, 194] on input "[DATE]" at bounding box center [254, 191] width 88 height 8
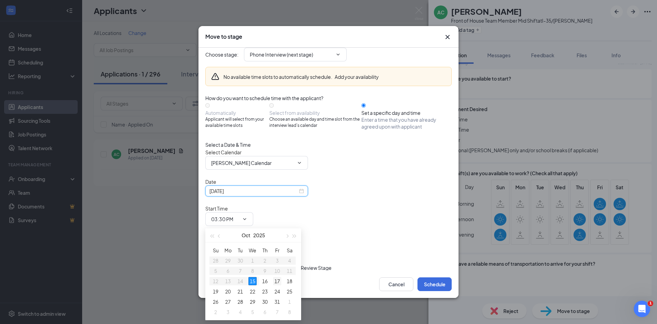
type input "[DATE]"
click at [276, 279] on div "17" at bounding box center [277, 281] width 8 height 8
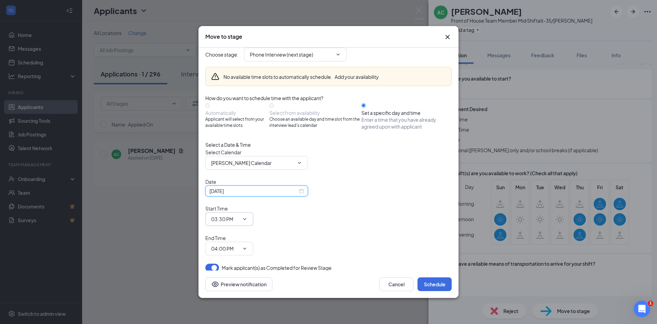
click at [239, 223] on input "03:30 PM" at bounding box center [225, 219] width 28 height 8
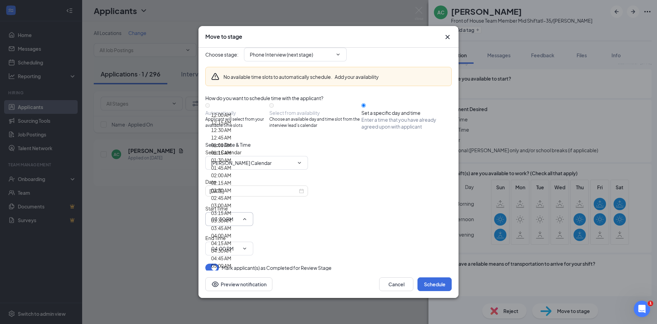
scroll to position [650, 0]
type input "10:15 AM"
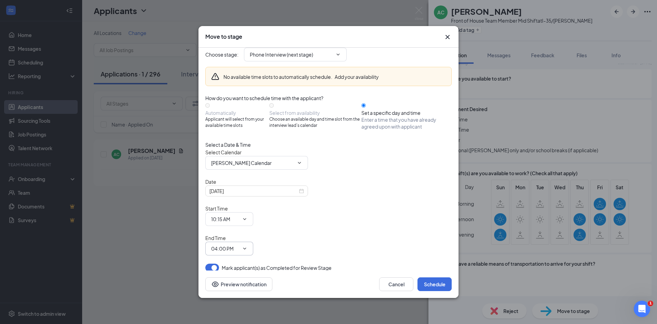
click at [253, 241] on span "04:00 PM" at bounding box center [229, 248] width 48 height 14
click at [239, 244] on input "04:00 PM" at bounding box center [225, 248] width 28 height 8
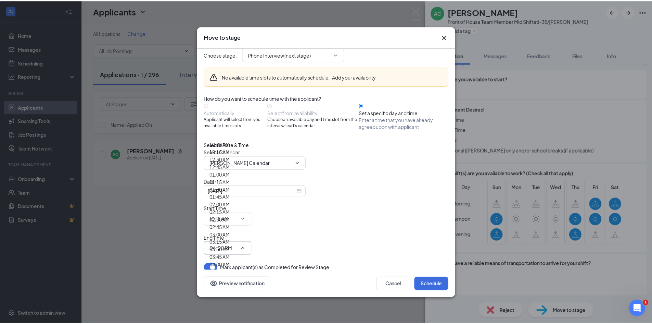
scroll to position [616, 0]
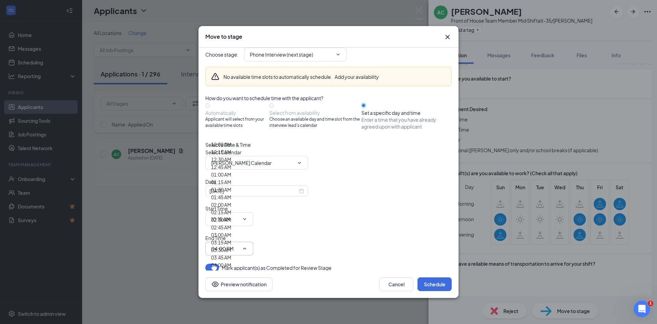
type input "10:30 AM"
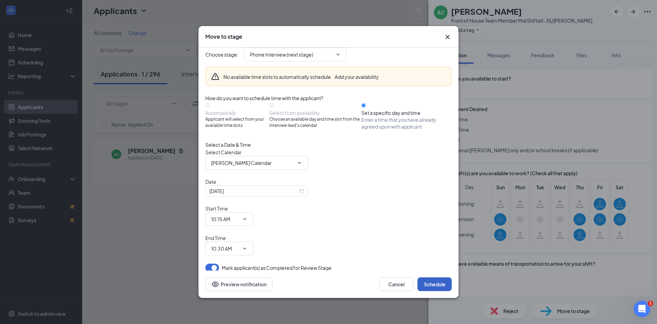
click at [427, 277] on button "Schedule" at bounding box center [435, 284] width 34 height 14
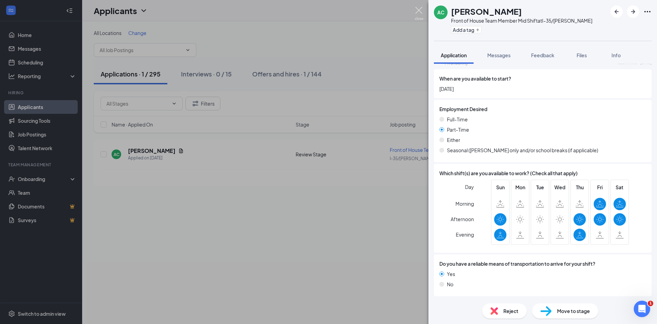
click at [418, 12] on img at bounding box center [419, 13] width 9 height 13
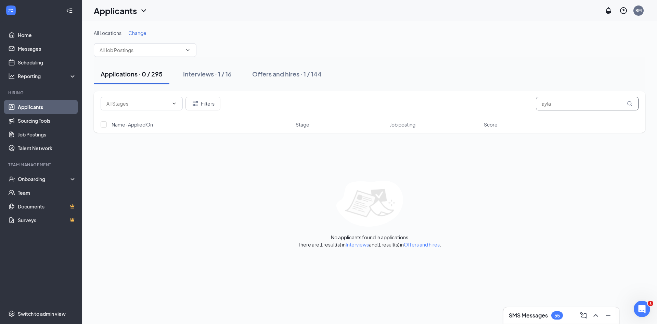
drag, startPoint x: 523, startPoint y: 97, endPoint x: 427, endPoint y: 82, distance: 97.4
click at [493, 91] on div "All Locations Change Applications · 0 / 295 Interviews · 1 / 16 Offers and hire…" at bounding box center [370, 138] width 552 height 218
click at [413, 99] on div "Filters" at bounding box center [370, 104] width 538 height 14
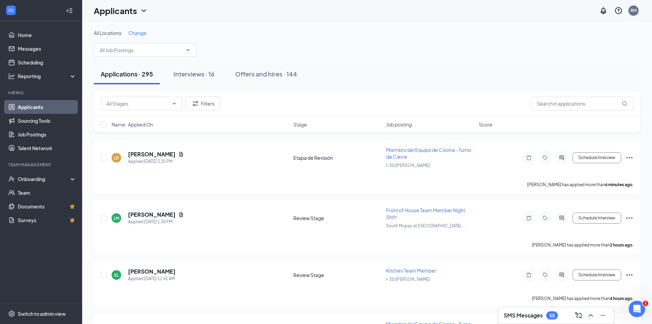
click at [505, 320] on div "SMS Messages 55" at bounding box center [556, 314] width 105 height 11
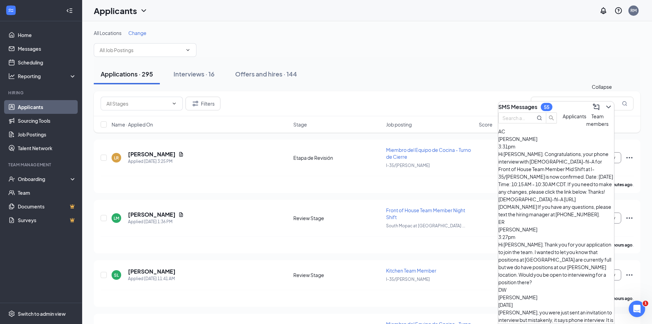
click at [605, 107] on icon "ChevronDown" at bounding box center [609, 107] width 8 height 8
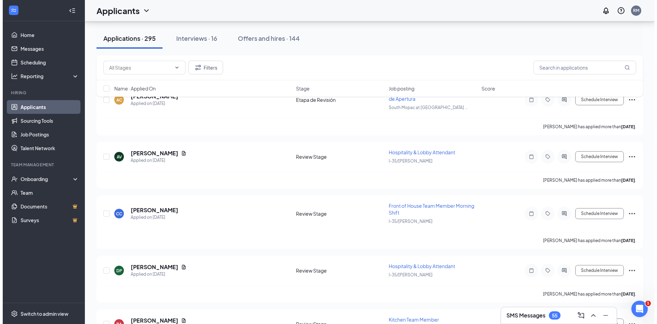
scroll to position [1780, 0]
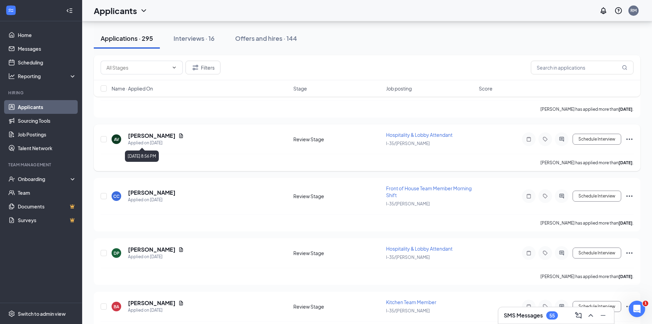
click at [147, 136] on h5 "[PERSON_NAME]" at bounding box center [152, 136] width 48 height 8
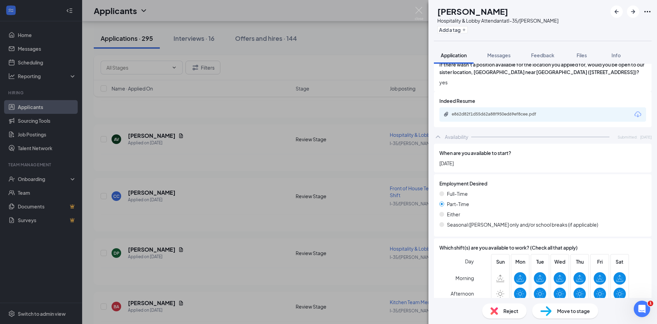
scroll to position [633, 0]
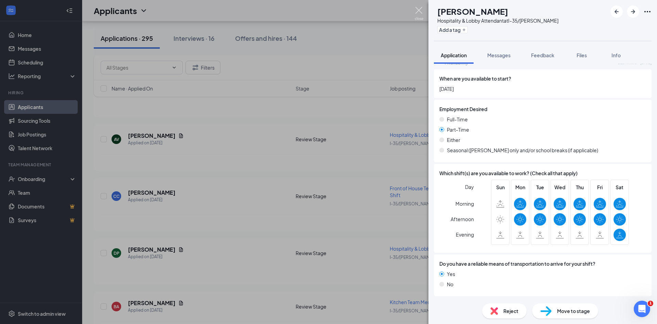
click at [414, 12] on div "AV [PERSON_NAME] Hospitality & Lobby Attendant at I-35/[PERSON_NAME] Add a tag …" at bounding box center [328, 162] width 657 height 324
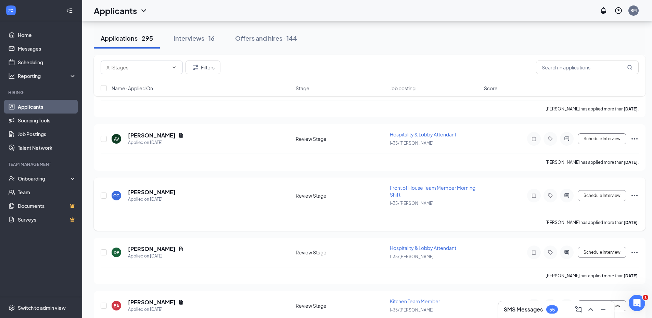
click at [151, 193] on h5 "[PERSON_NAME]" at bounding box center [152, 193] width 48 height 8
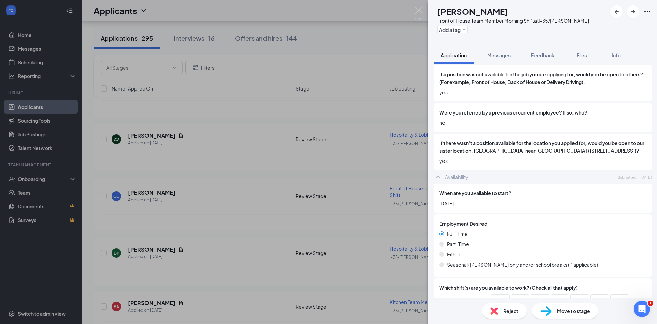
scroll to position [610, 0]
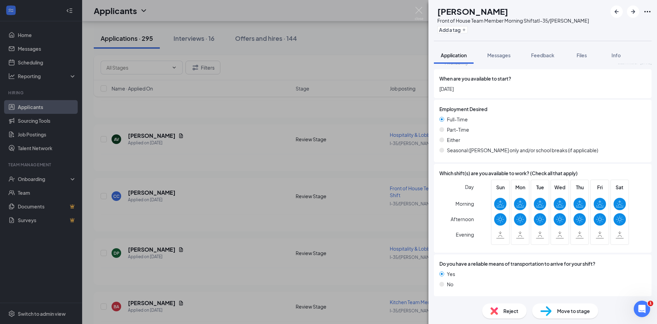
click at [541, 307] on img at bounding box center [546, 311] width 11 height 10
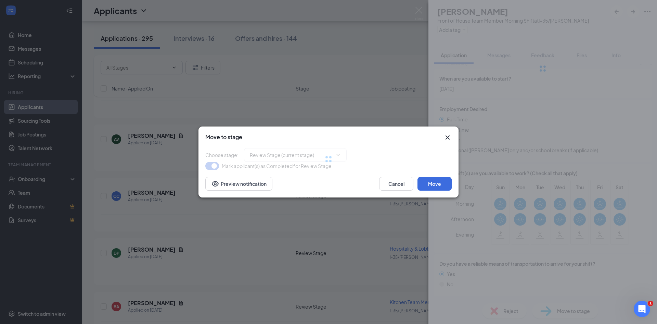
type input "Phone Interview (next stage)"
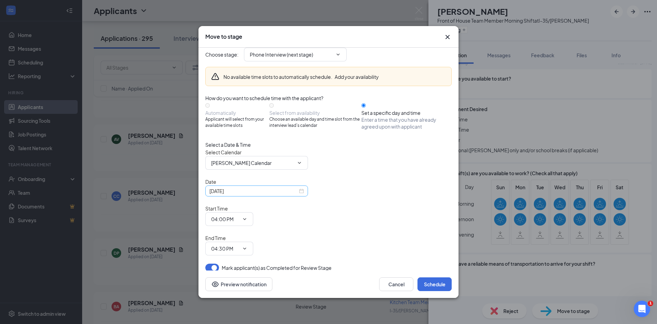
click at [280, 194] on input "[DATE]" at bounding box center [254, 191] width 88 height 8
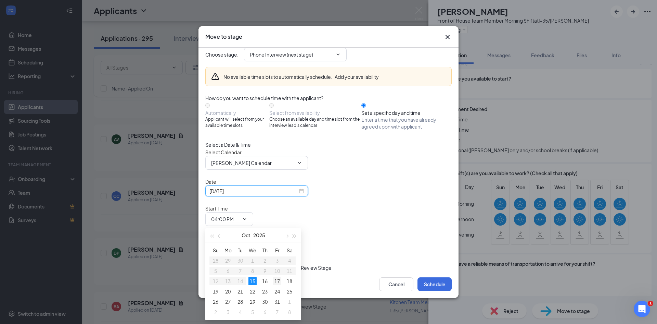
type input "[DATE]"
click at [275, 279] on div "17" at bounding box center [277, 281] width 8 height 8
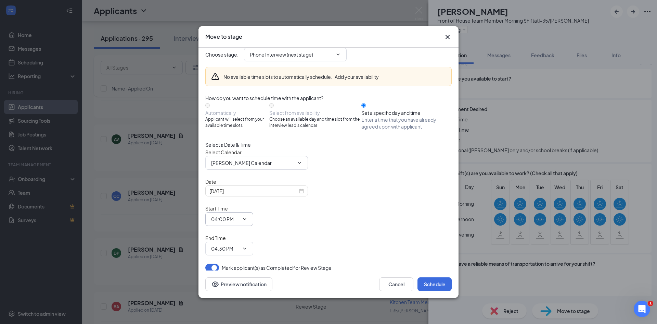
click at [239, 217] on input "04:00 PM" at bounding box center [225, 219] width 28 height 8
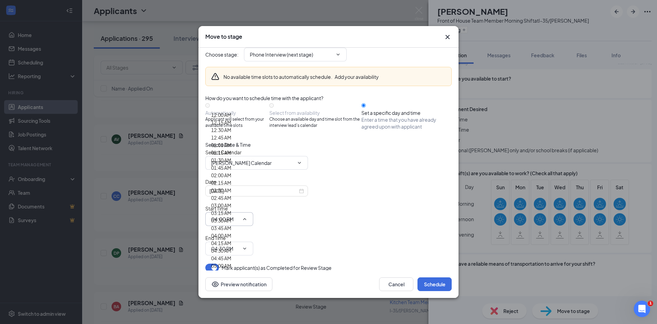
scroll to position [582, 0]
type input "10:30 AM"
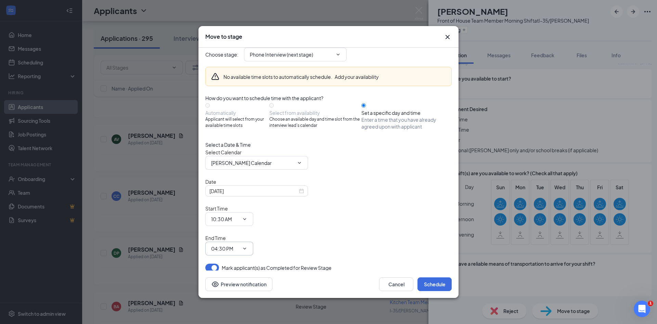
click at [239, 244] on input "04:30 PM" at bounding box center [225, 248] width 28 height 8
type input "10:45 AM"
drag, startPoint x: 429, startPoint y: 273, endPoint x: 430, endPoint y: 269, distance: 4.7
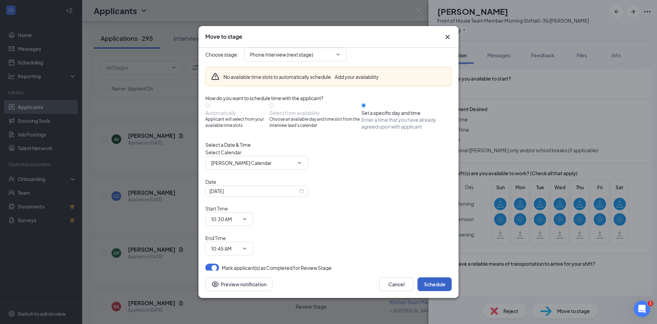
click at [429, 277] on button "Schedule" at bounding box center [435, 284] width 34 height 14
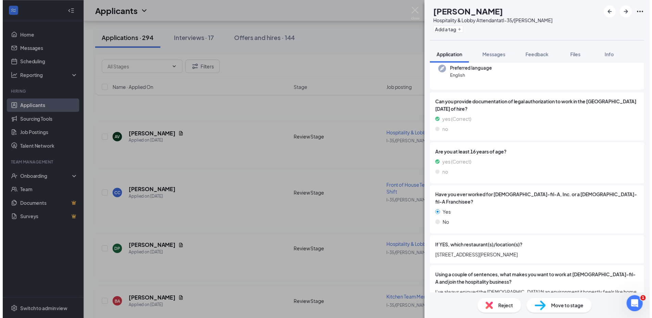
scroll to position [171, 0]
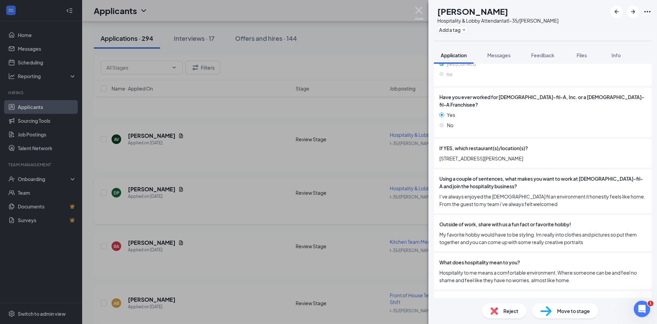
click at [421, 14] on img at bounding box center [419, 13] width 9 height 13
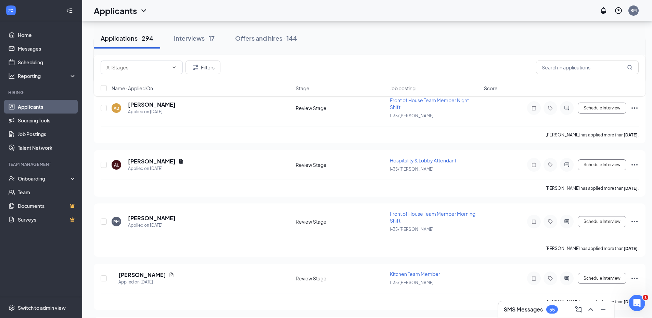
scroll to position [1986, 0]
